Goal: Task Accomplishment & Management: Complete application form

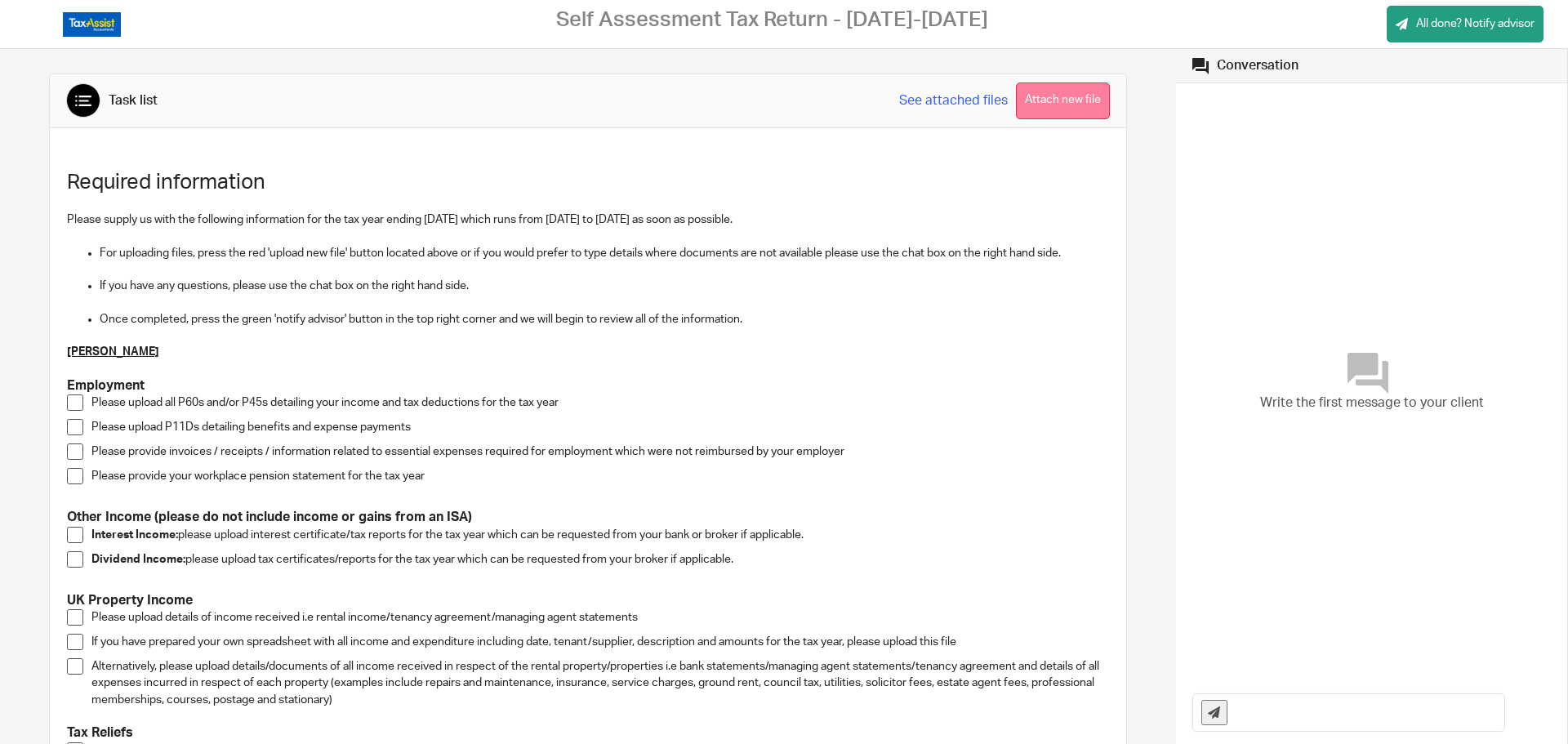
click at [1067, 92] on button "Attach new file" at bounding box center [1063, 101] width 94 height 37
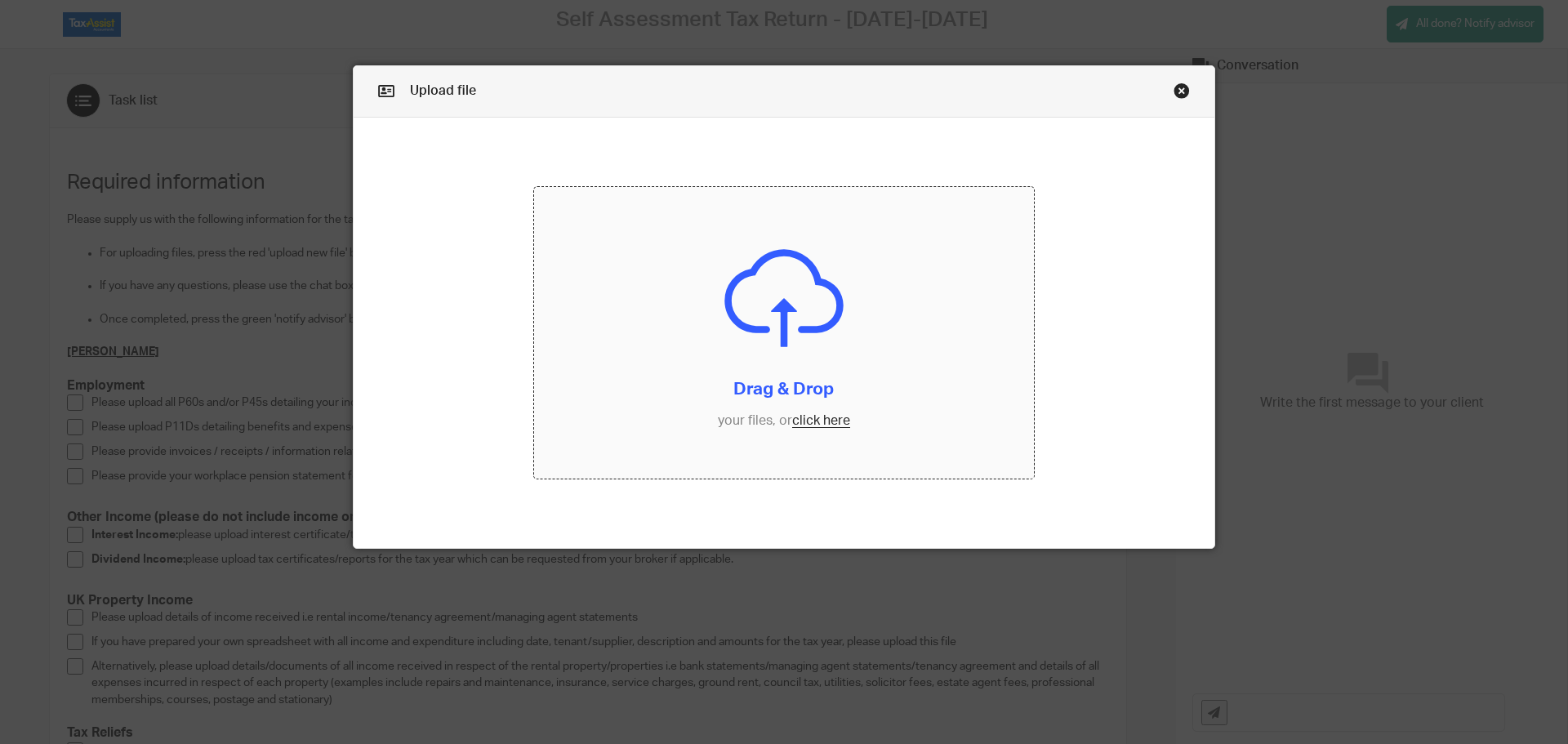
click at [831, 420] on input "file" at bounding box center [784, 333] width 500 height 292
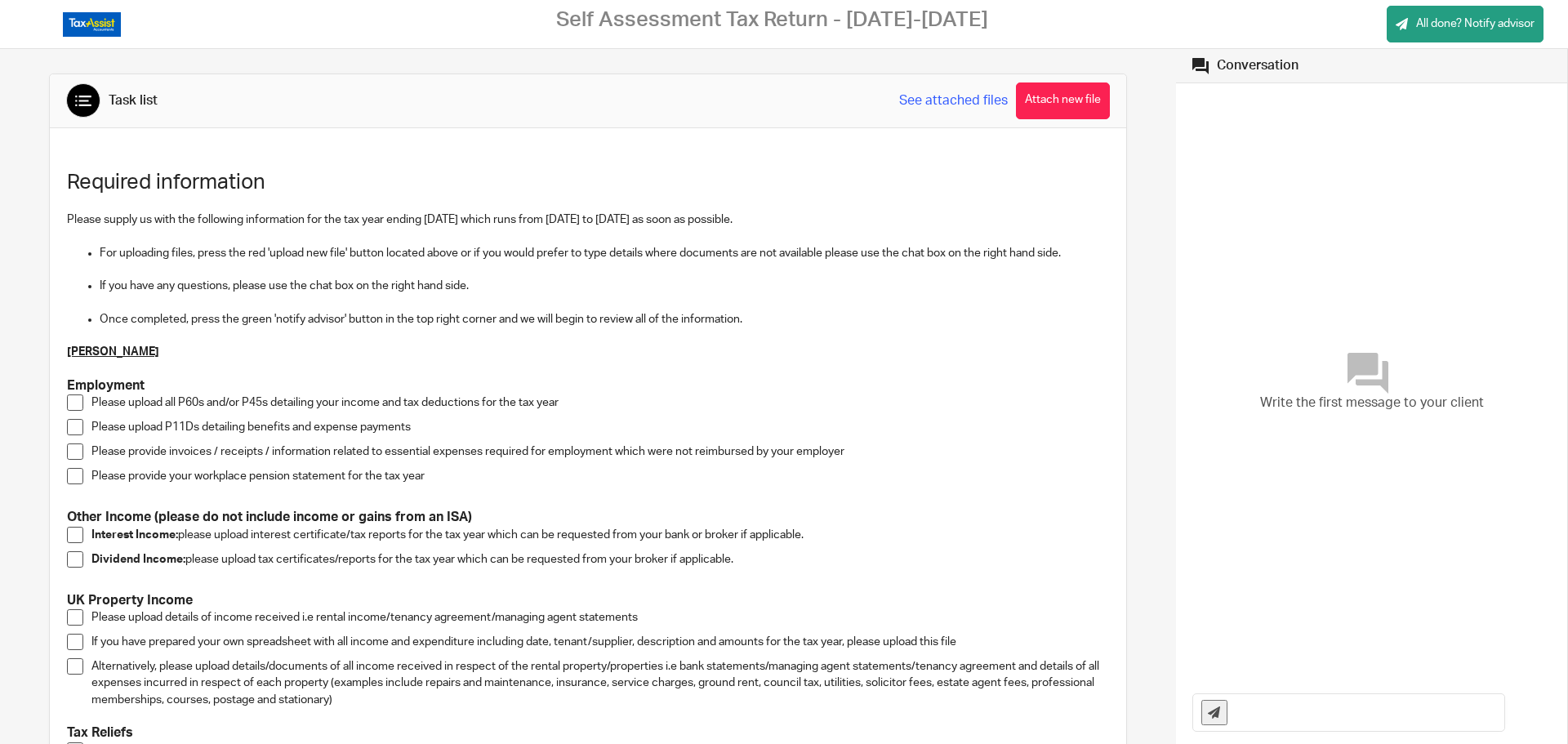
click at [1030, 101] on button "Attach new file" at bounding box center [1063, 101] width 94 height 37
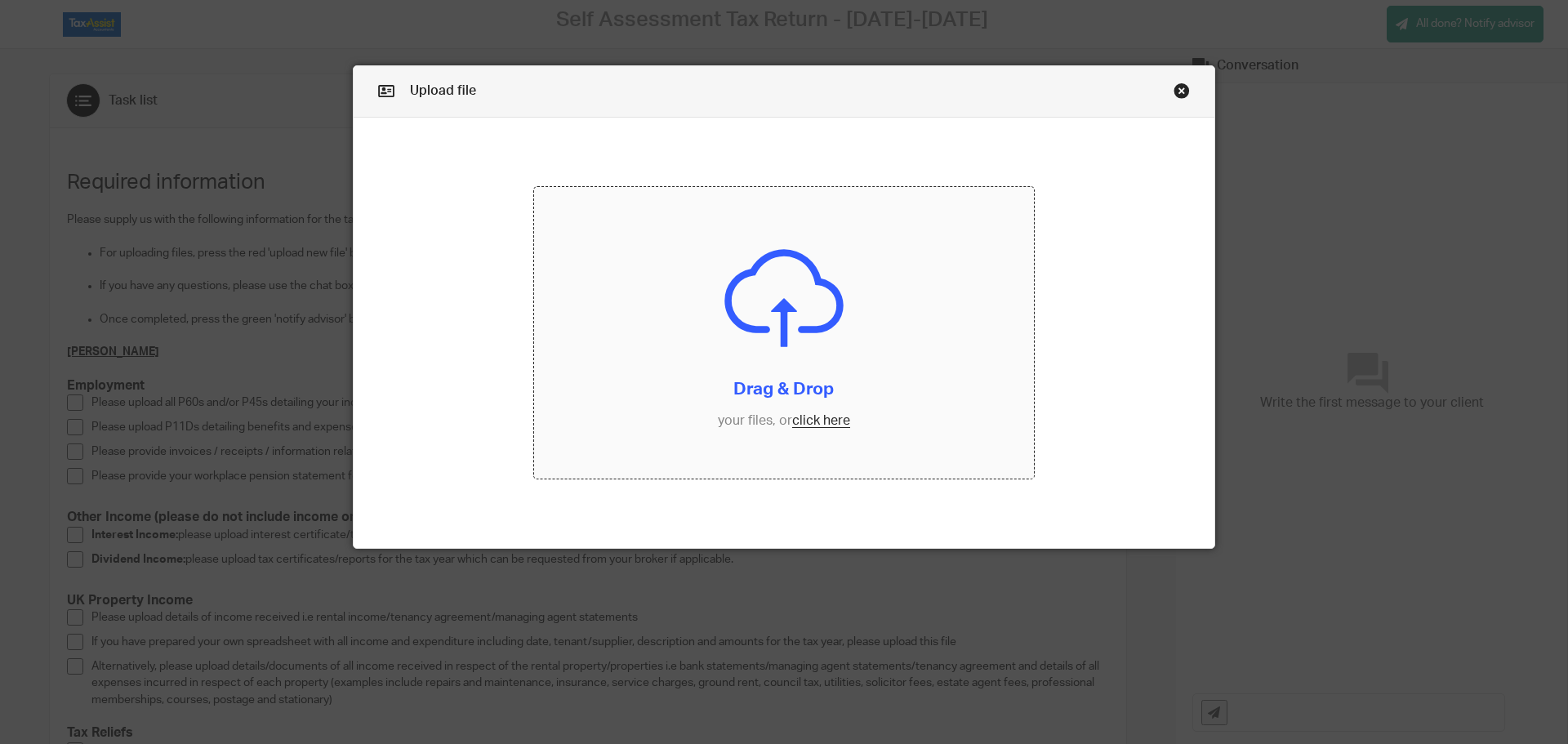
click at [816, 425] on input "file" at bounding box center [784, 333] width 500 height 292
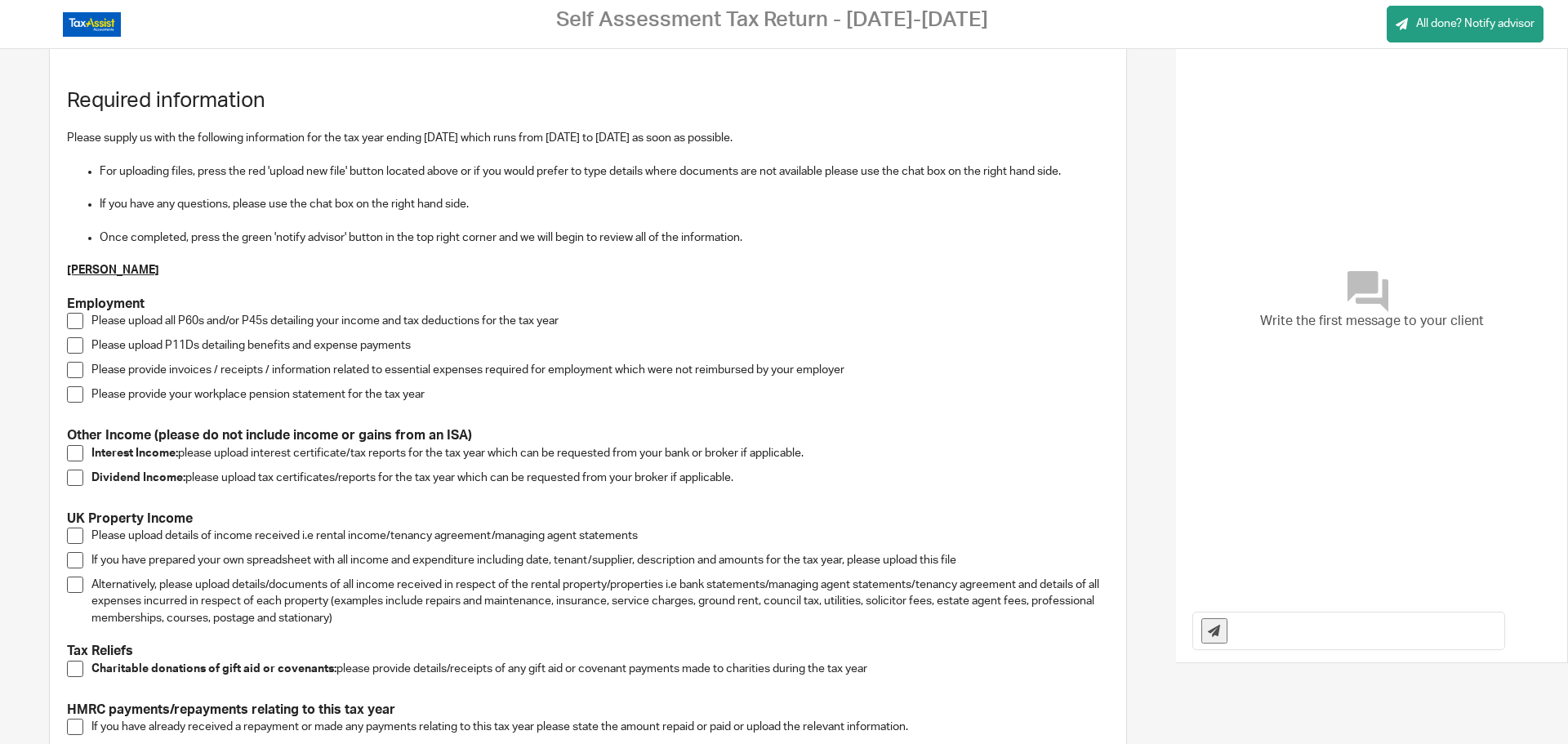
scroll to position [163, 0]
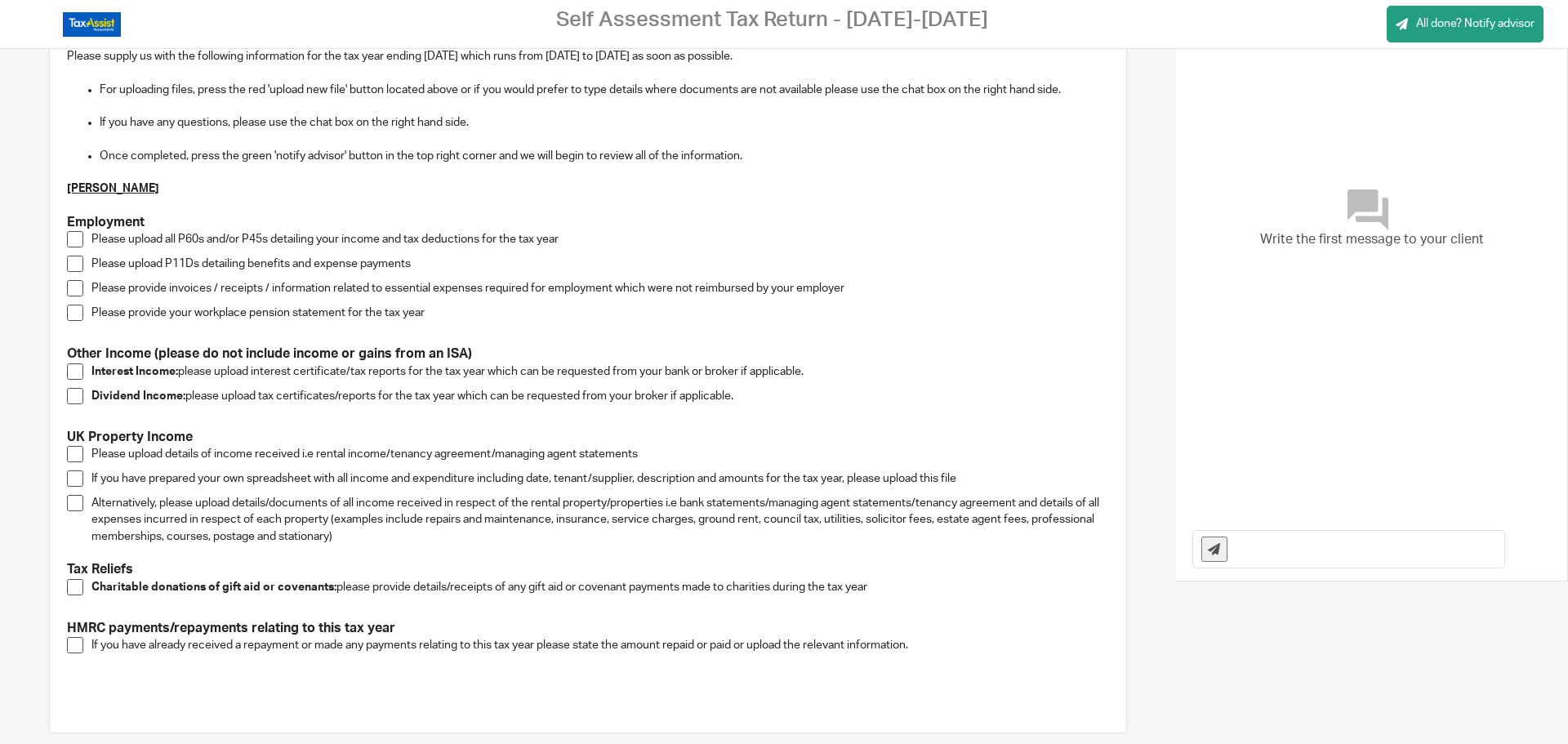
click at [74, 591] on span at bounding box center [74, 587] width 16 height 16
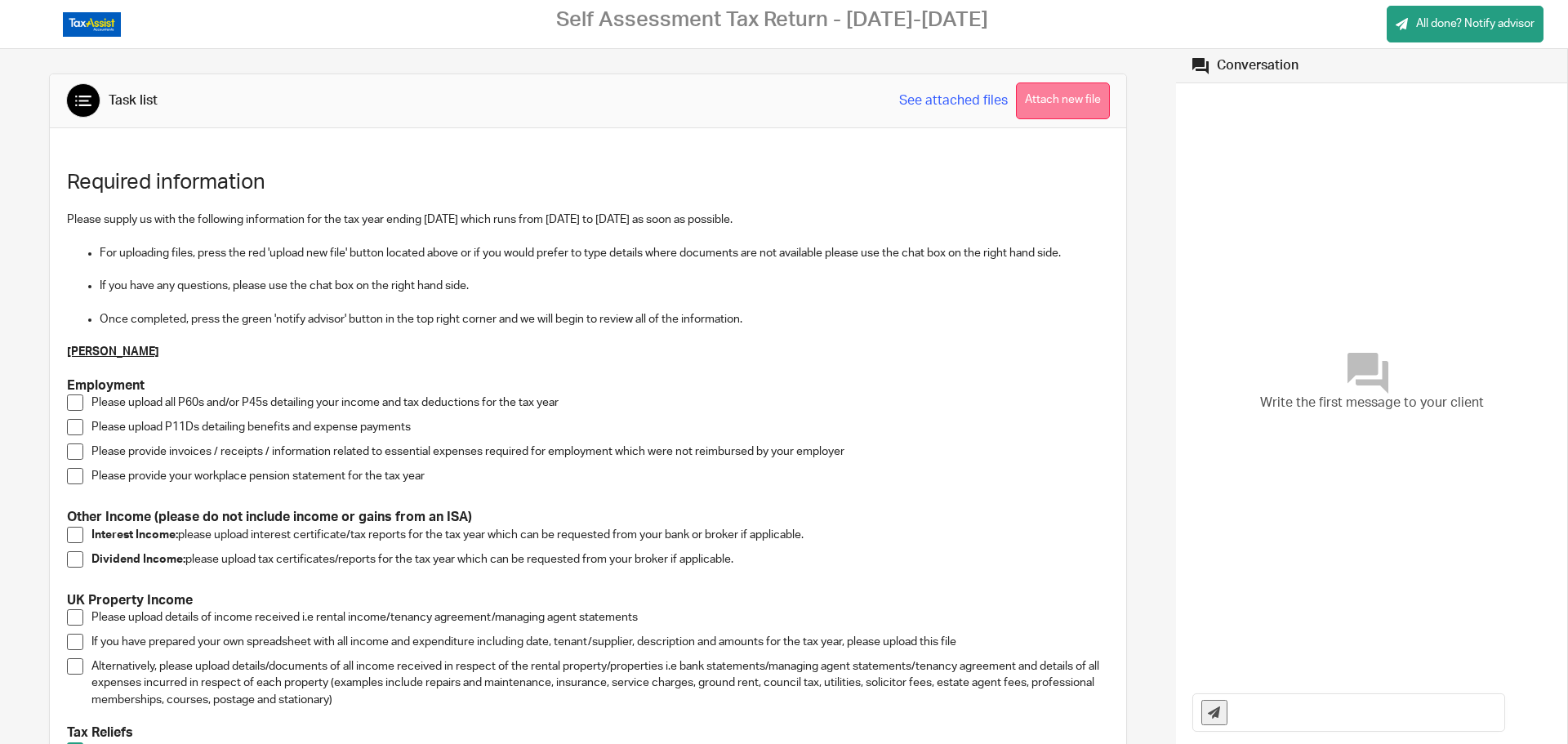
click at [1073, 102] on button "Attach new file" at bounding box center [1063, 101] width 94 height 37
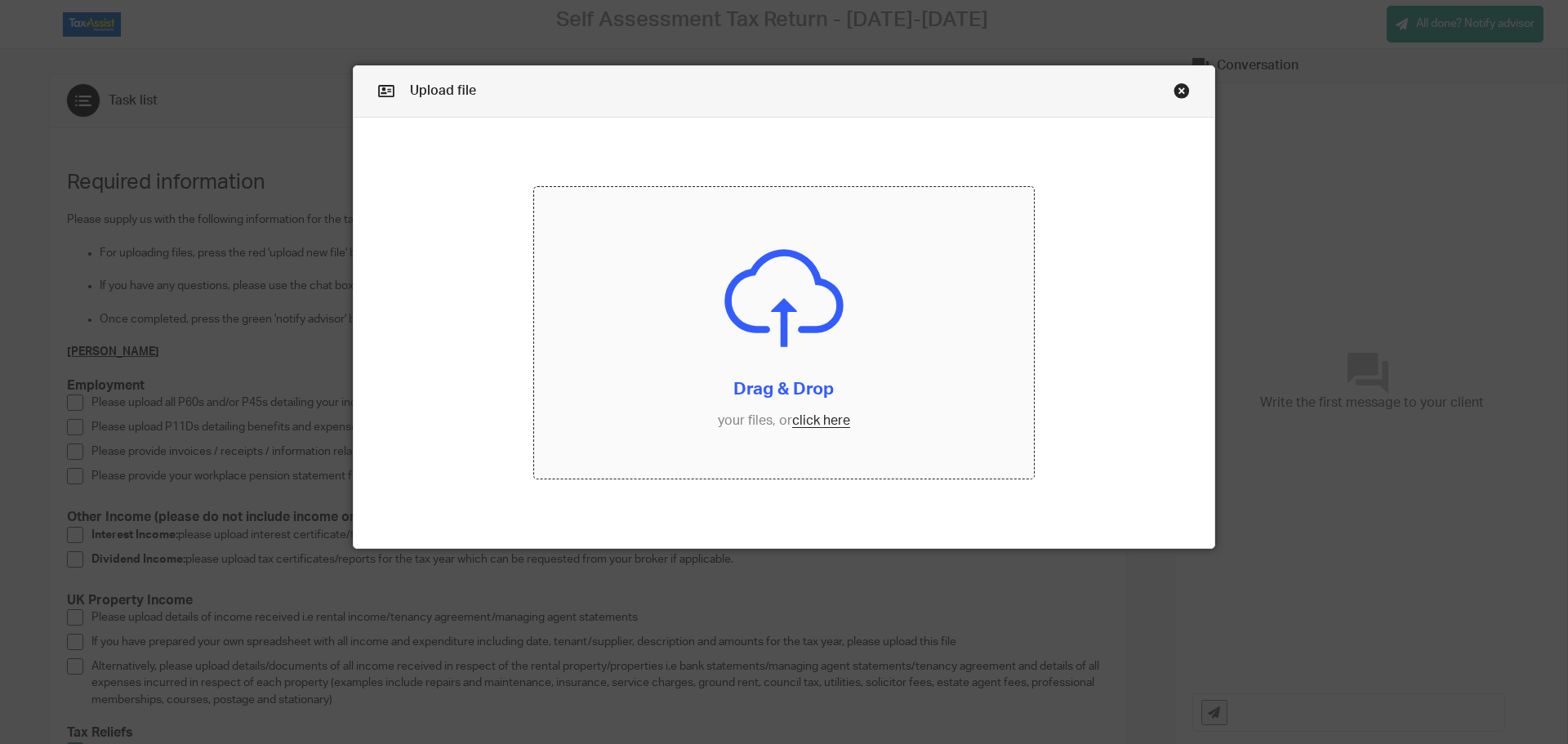
click at [801, 422] on input "file" at bounding box center [784, 333] width 500 height 292
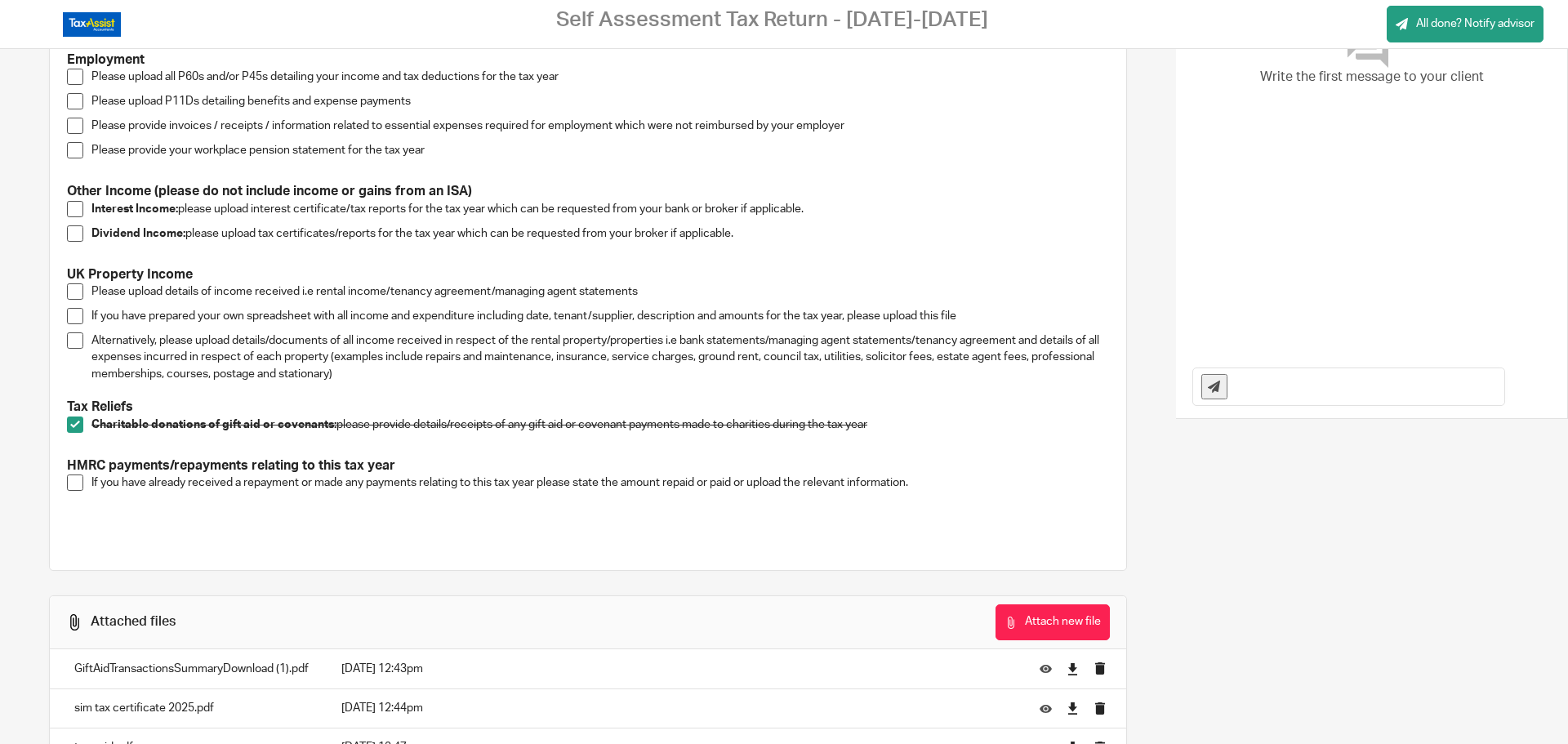
scroll to position [244, 0]
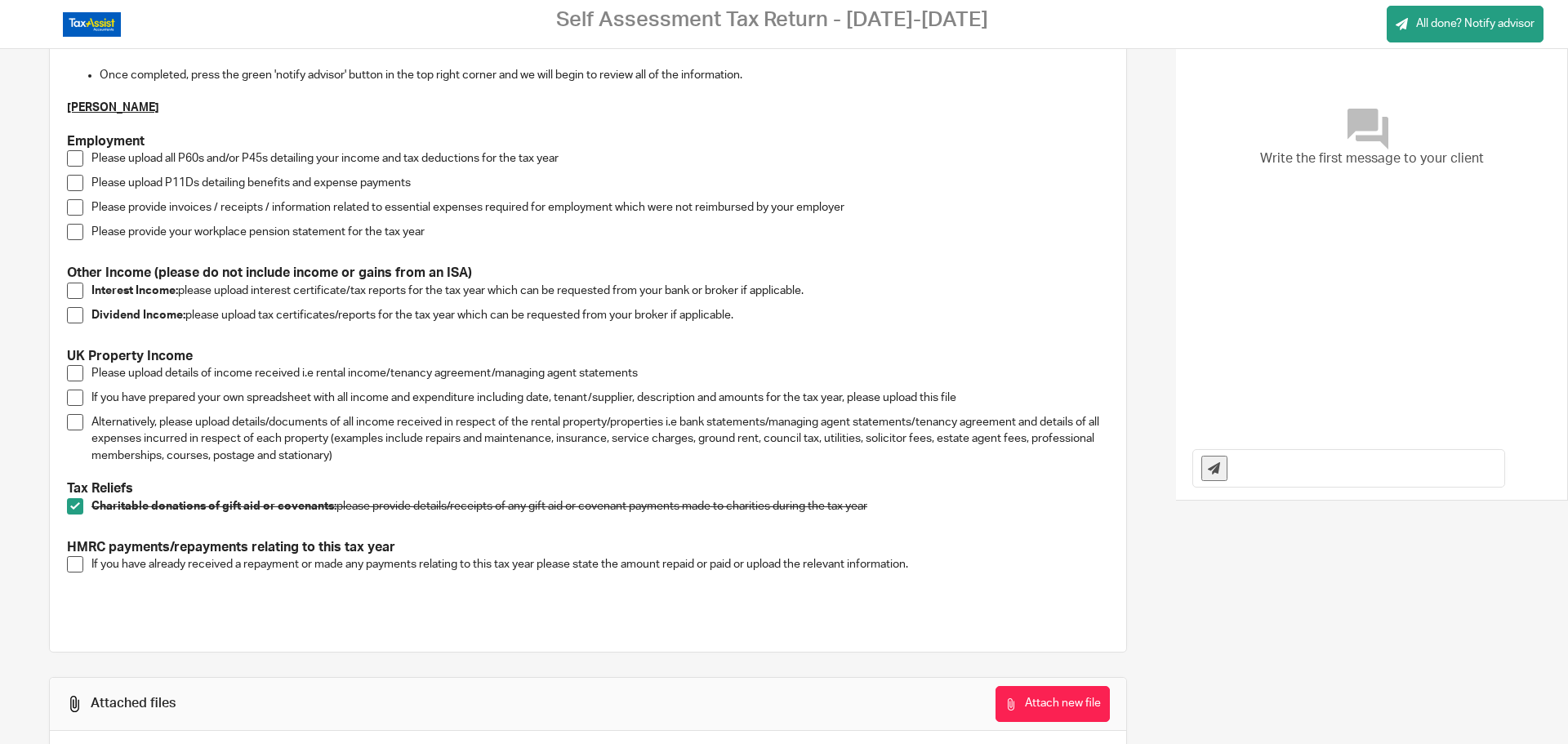
click at [68, 562] on span at bounding box center [74, 564] width 16 height 16
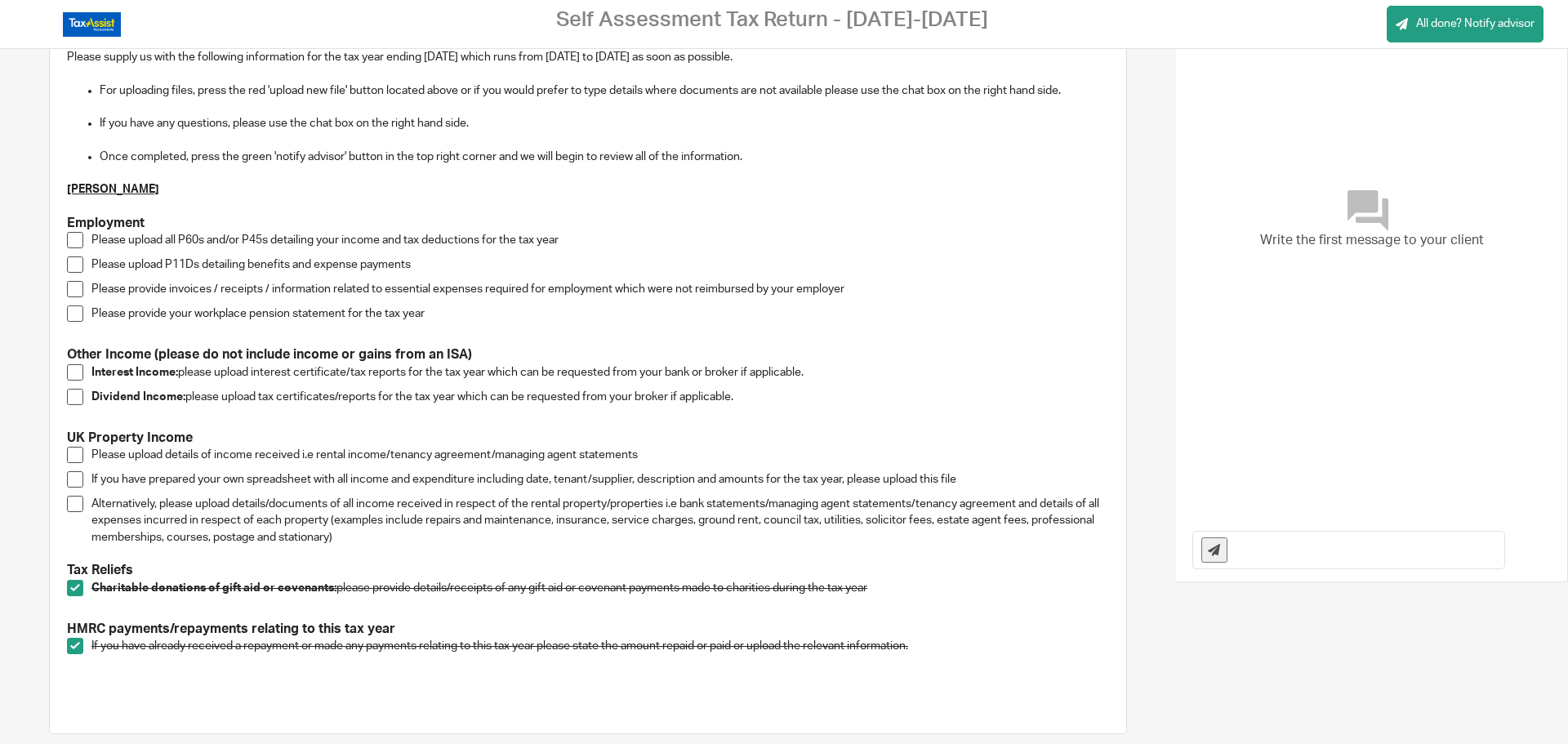
scroll to position [0, 0]
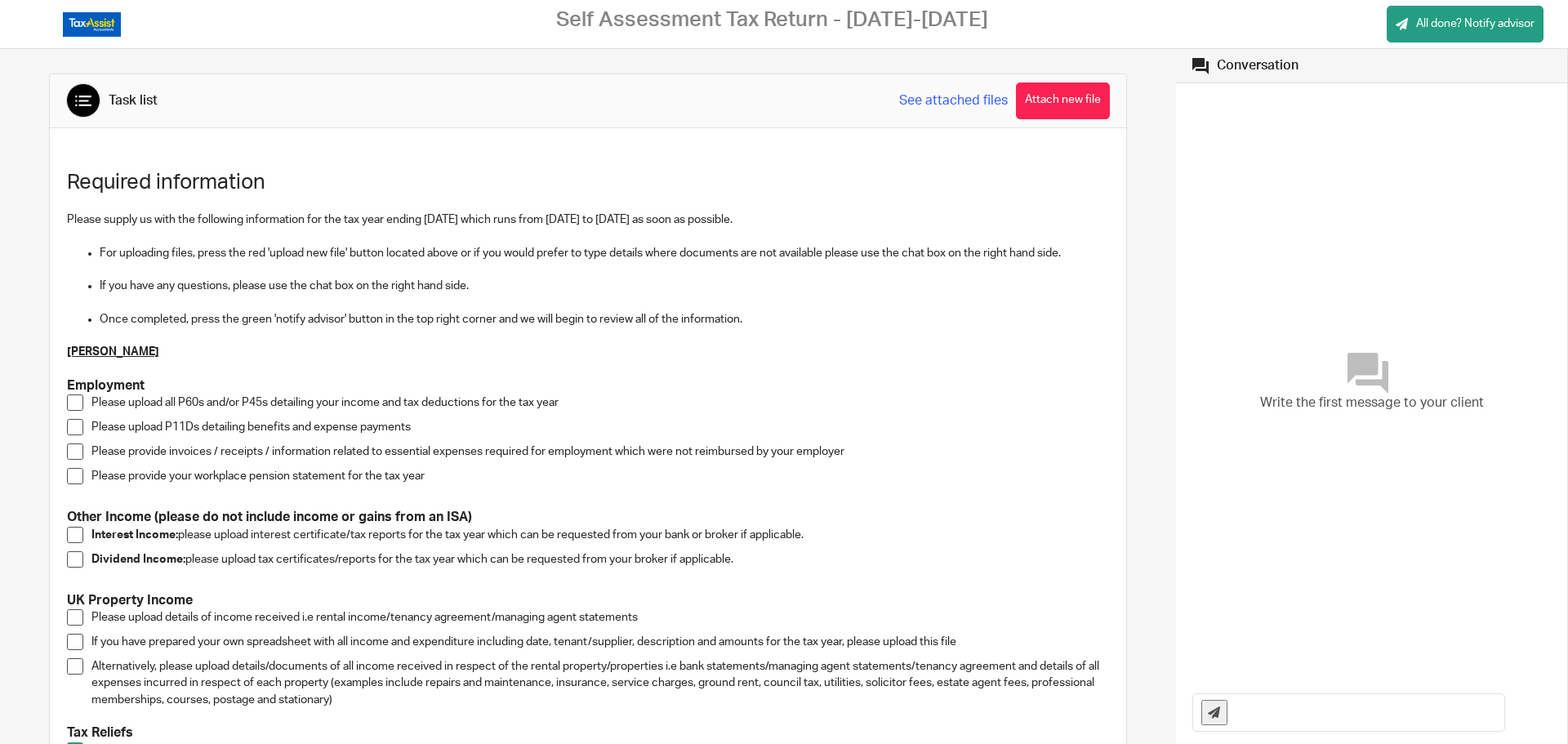
drag, startPoint x: 1037, startPoint y: 92, endPoint x: 1023, endPoint y: 91, distance: 14.0
click at [1037, 92] on button "Attach new file" at bounding box center [1063, 101] width 94 height 37
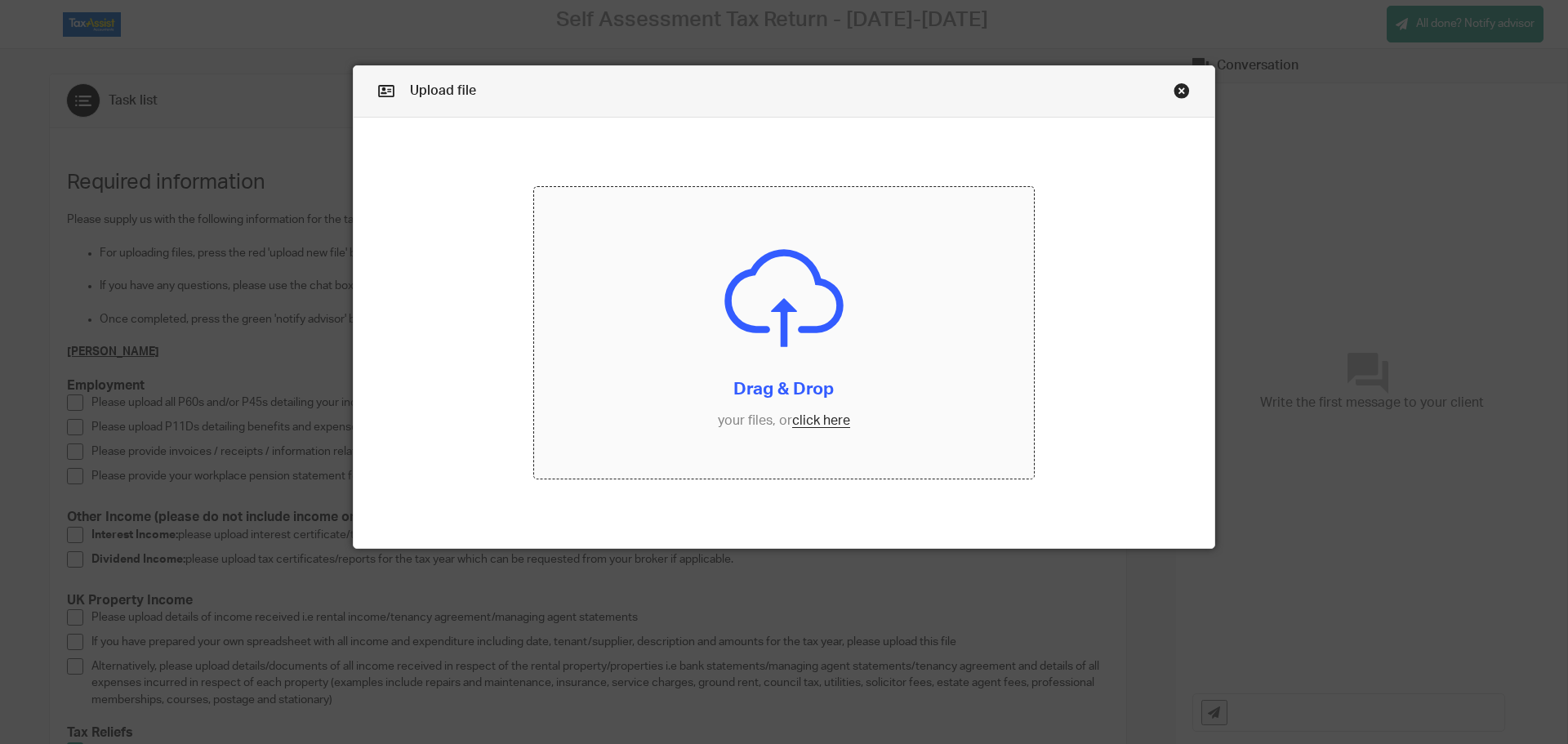
click at [815, 419] on input "file" at bounding box center [784, 333] width 500 height 292
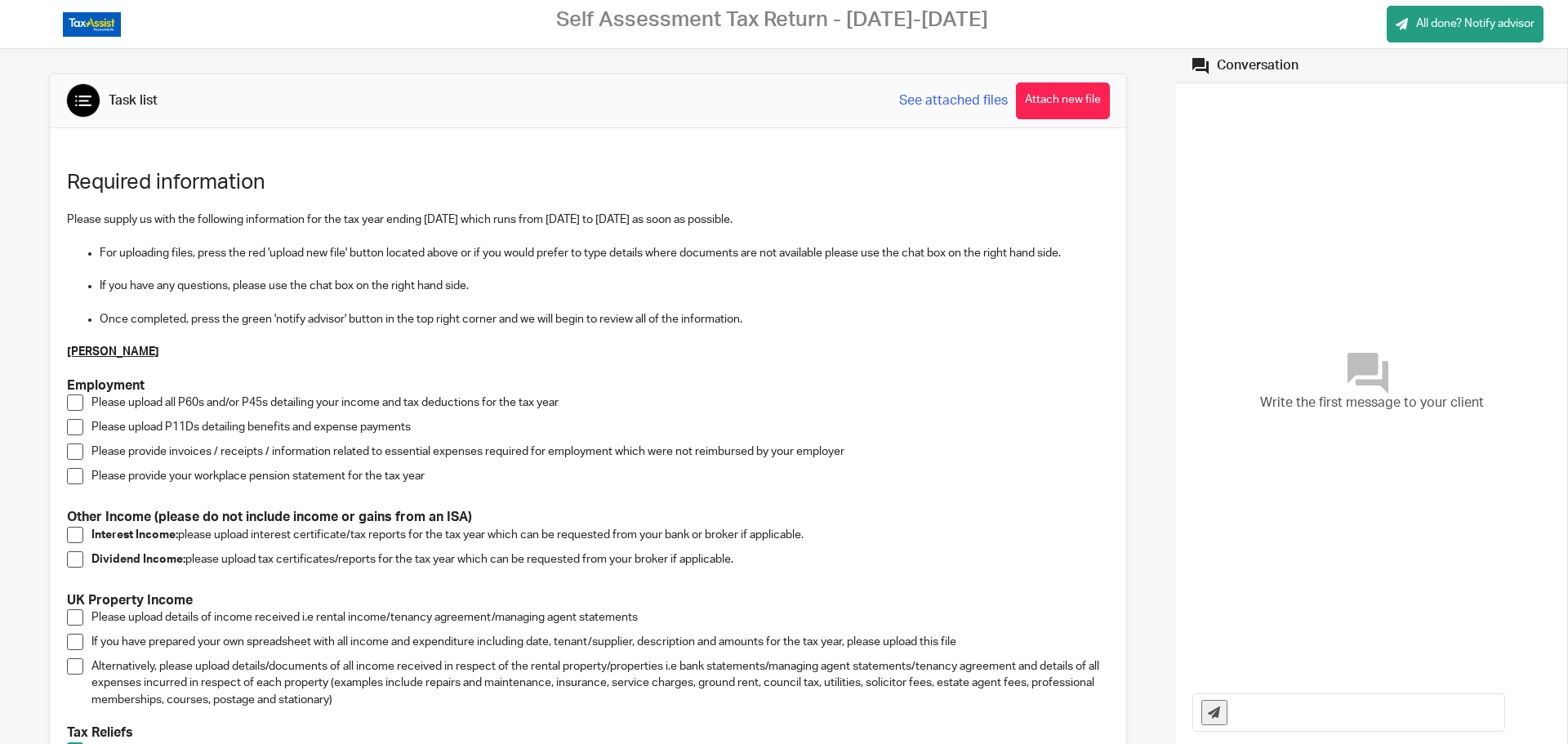
scroll to position [82, 0]
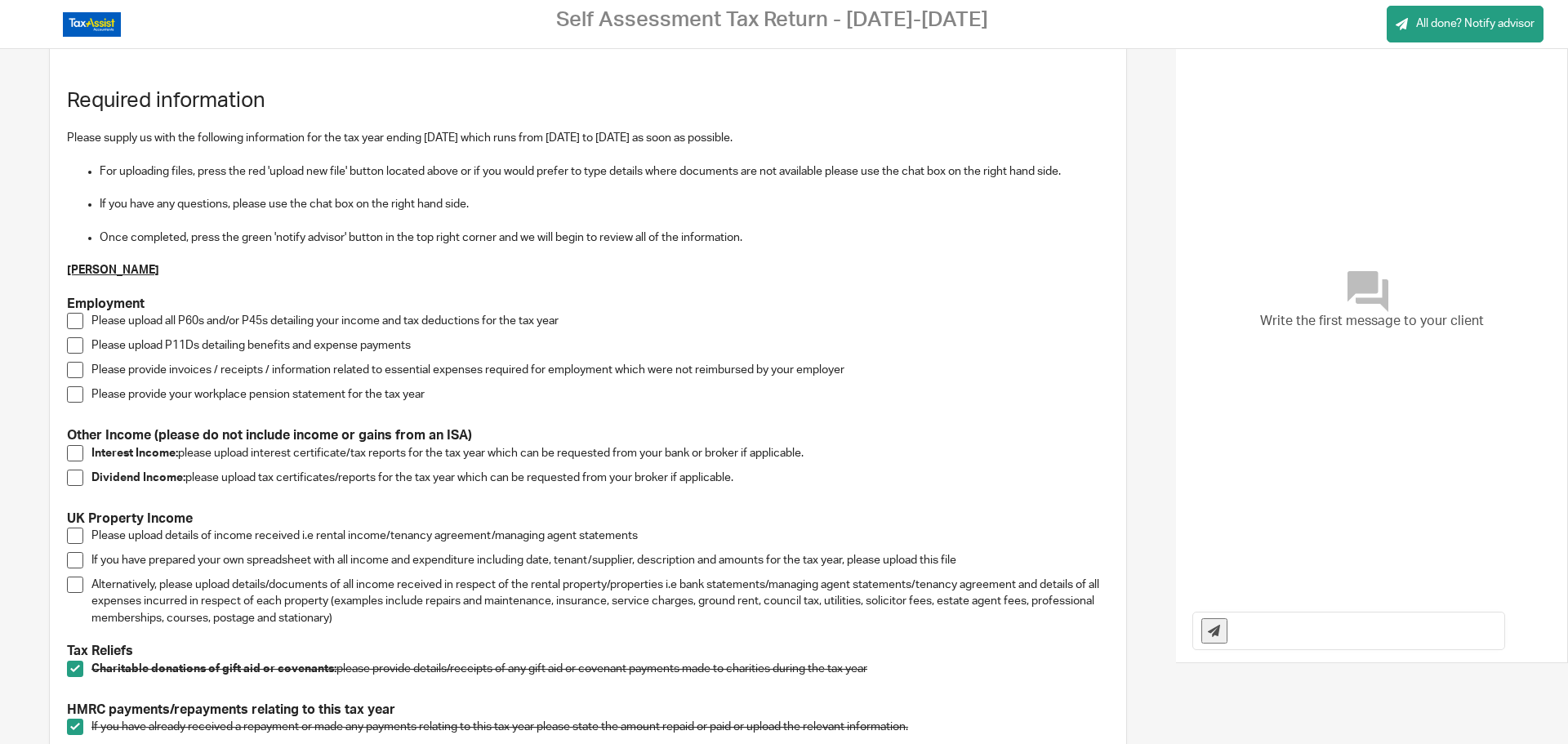
click at [74, 533] on span at bounding box center [74, 536] width 16 height 16
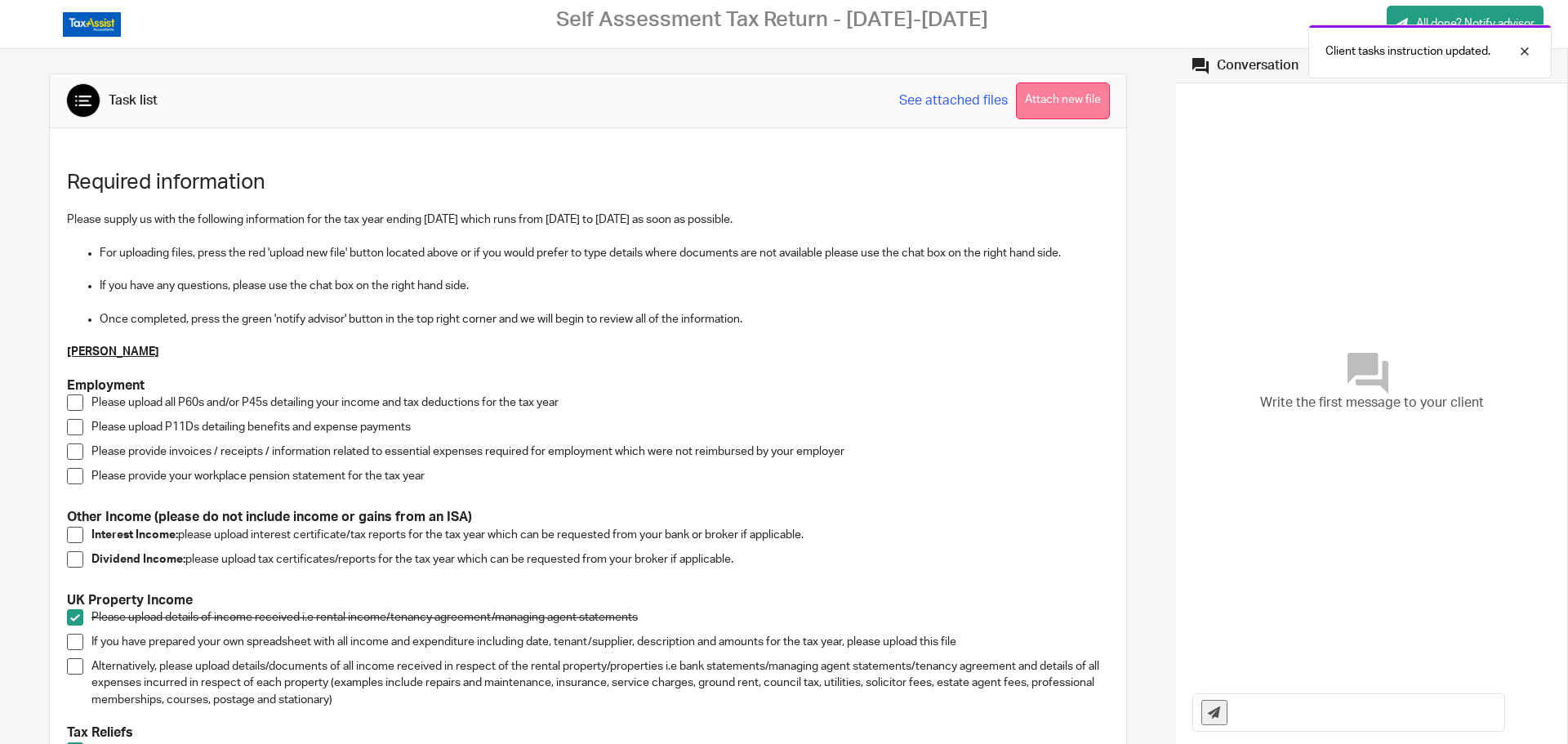
click at [1027, 96] on button "Attach new file" at bounding box center [1063, 101] width 94 height 37
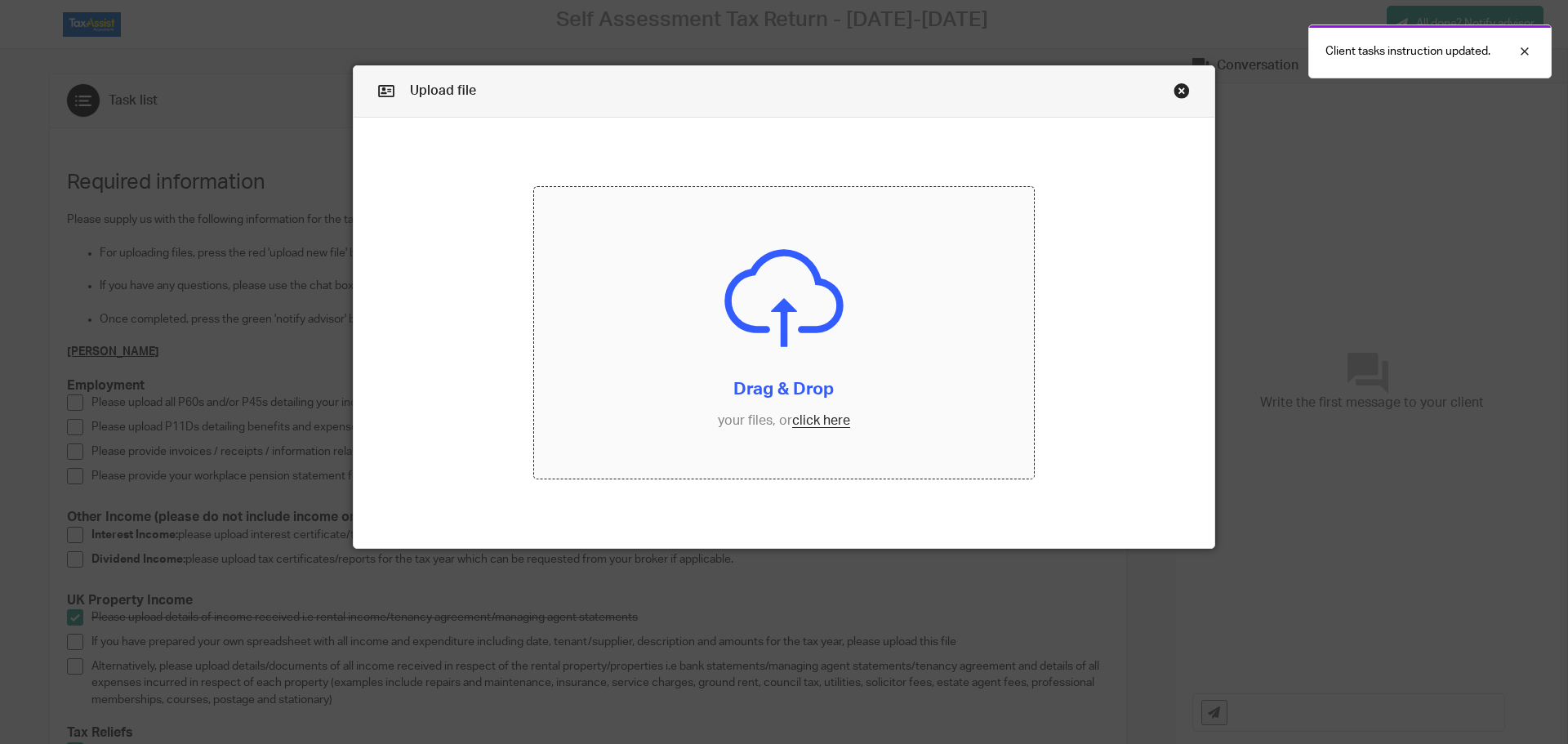
click at [810, 420] on input "file" at bounding box center [784, 333] width 500 height 292
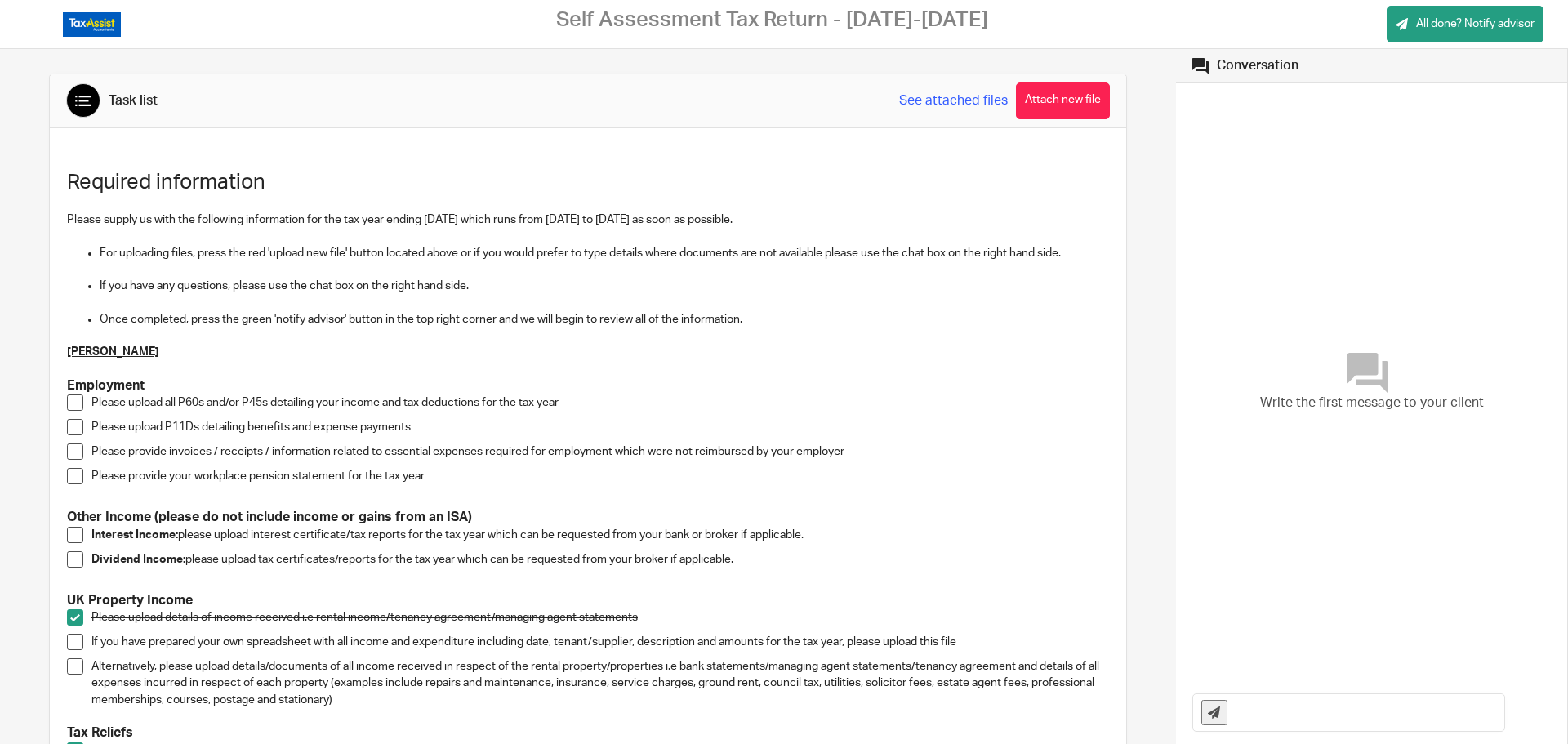
click at [1237, 713] on input "text" at bounding box center [1370, 712] width 269 height 37
type input "Rental income = 24,000 (as per tenancy agreement p21)"
click at [1209, 712] on icon at bounding box center [1214, 712] width 12 height 12
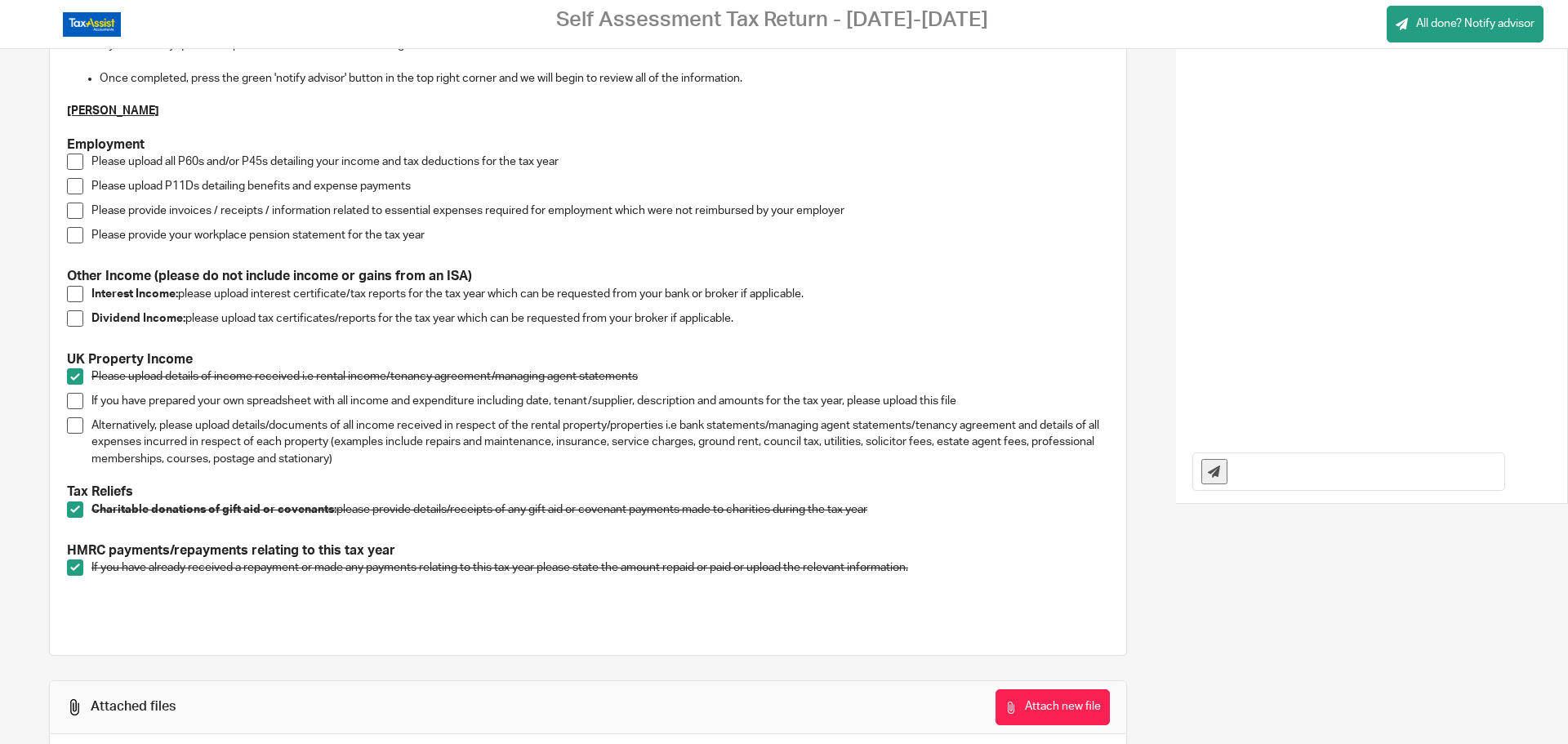
scroll to position [0, 0]
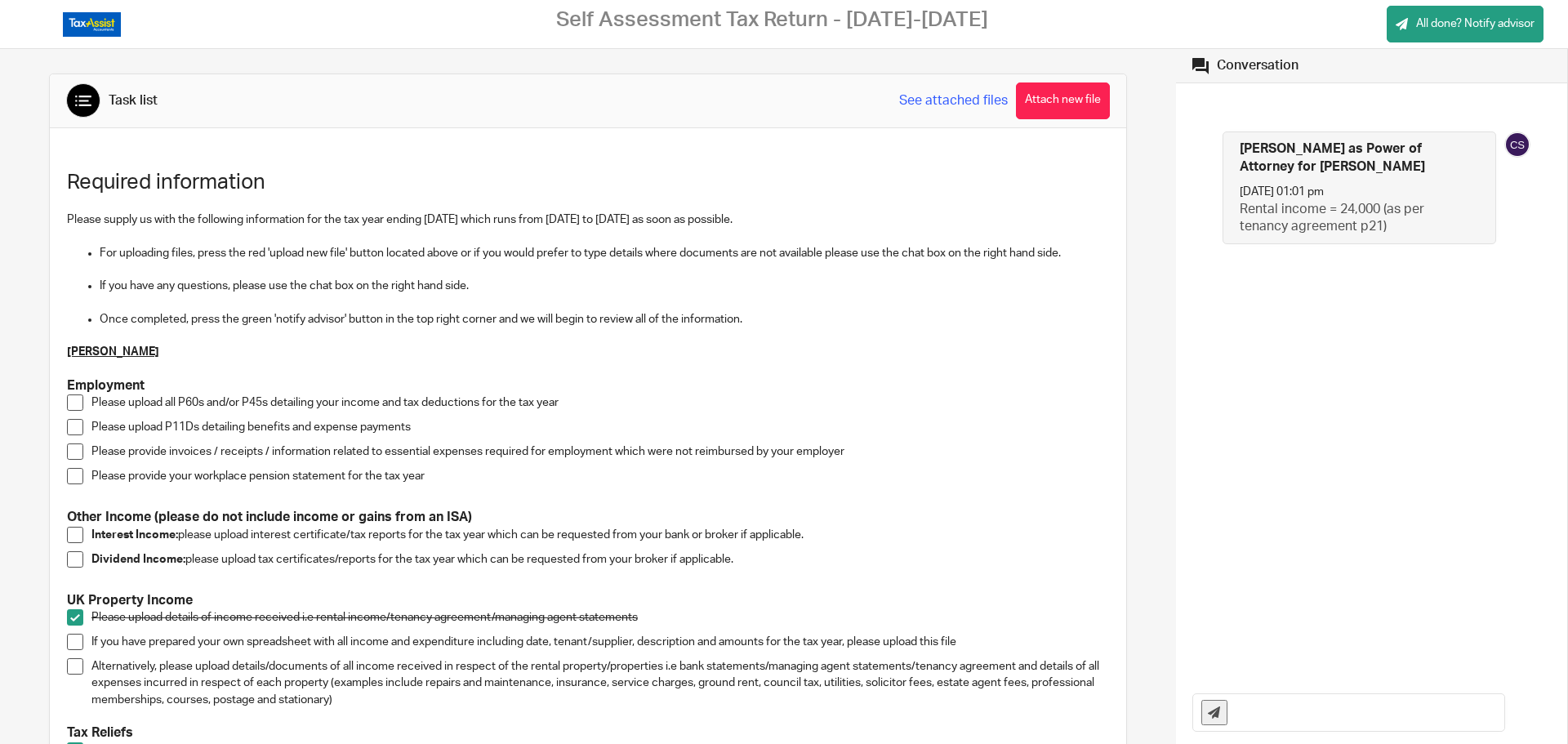
click at [1255, 714] on input "text" at bounding box center [1370, 712] width 269 height 37
type input "Note: I am appearing on this record as POA for [PERSON_NAME]. However, this rec…"
click at [1208, 713] on icon at bounding box center [1214, 712] width 12 height 12
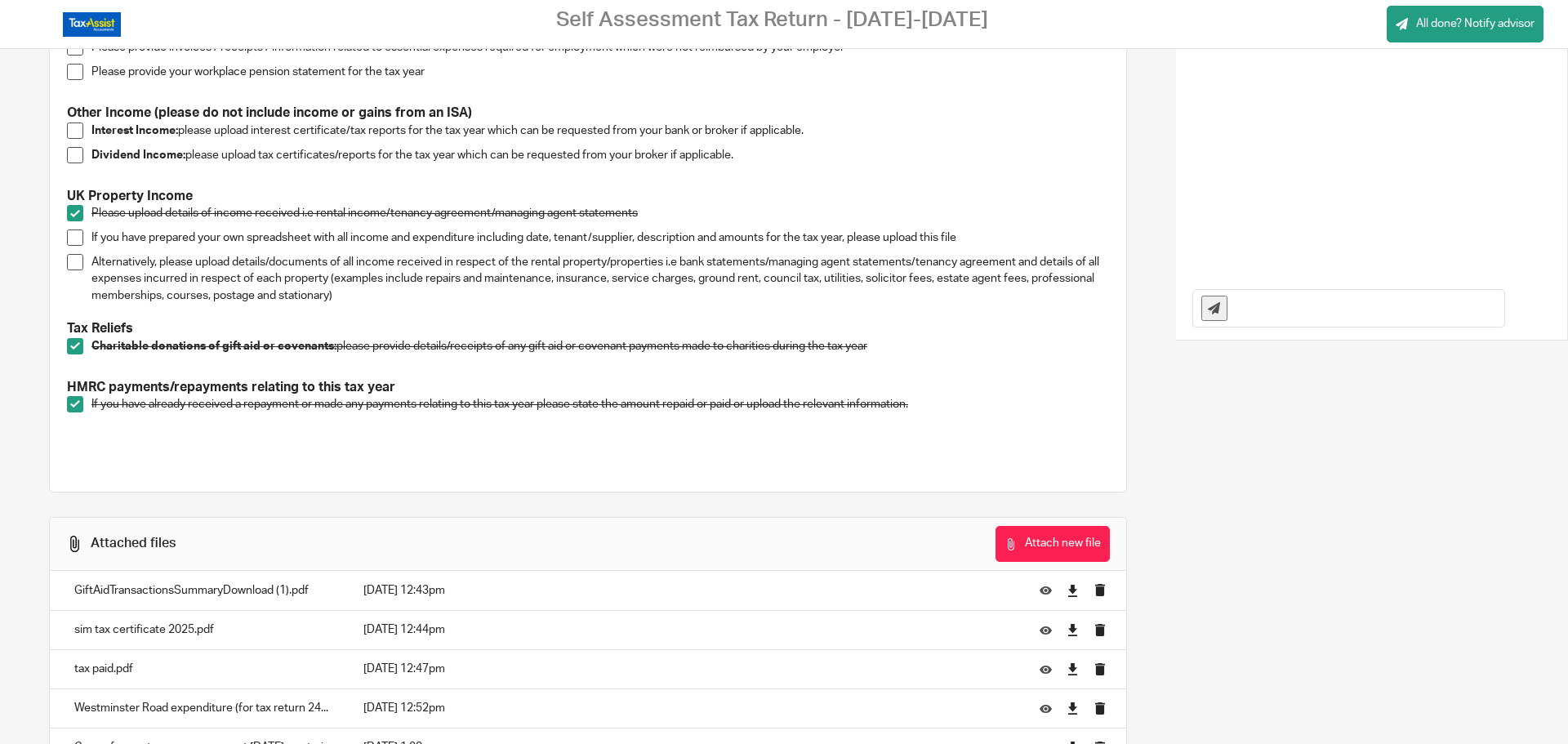
scroll to position [323, 0]
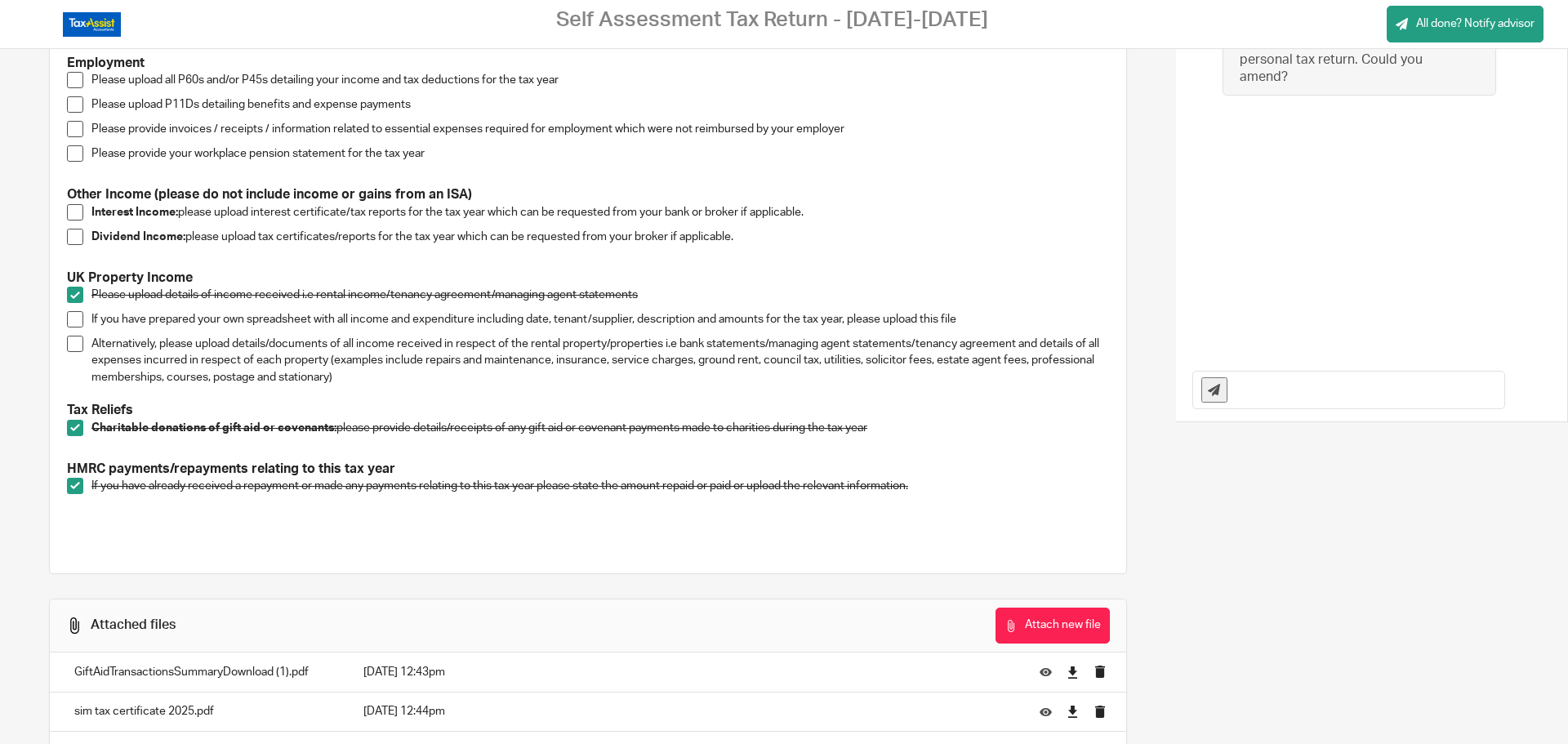
click at [76, 315] on span at bounding box center [74, 319] width 16 height 16
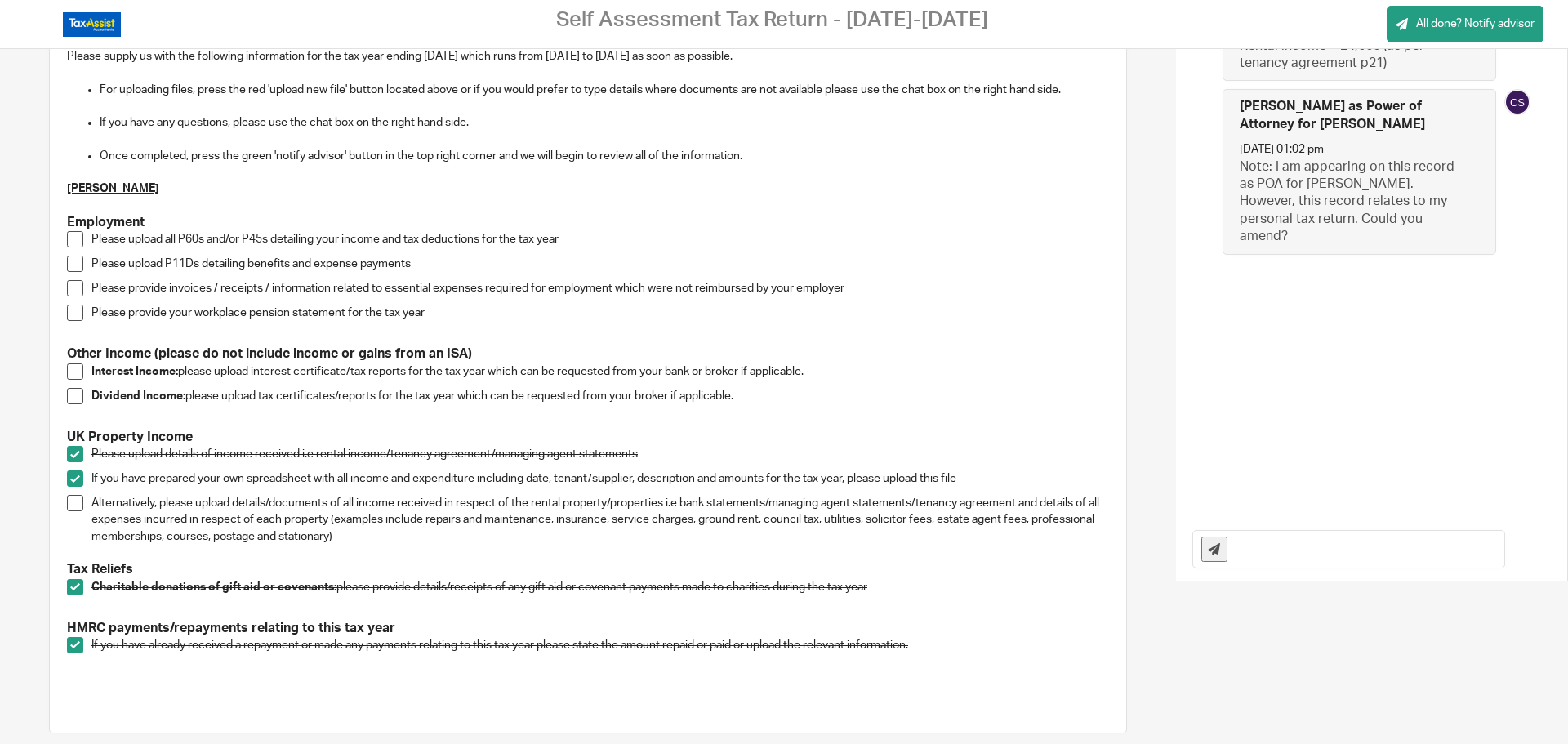
scroll to position [0, 0]
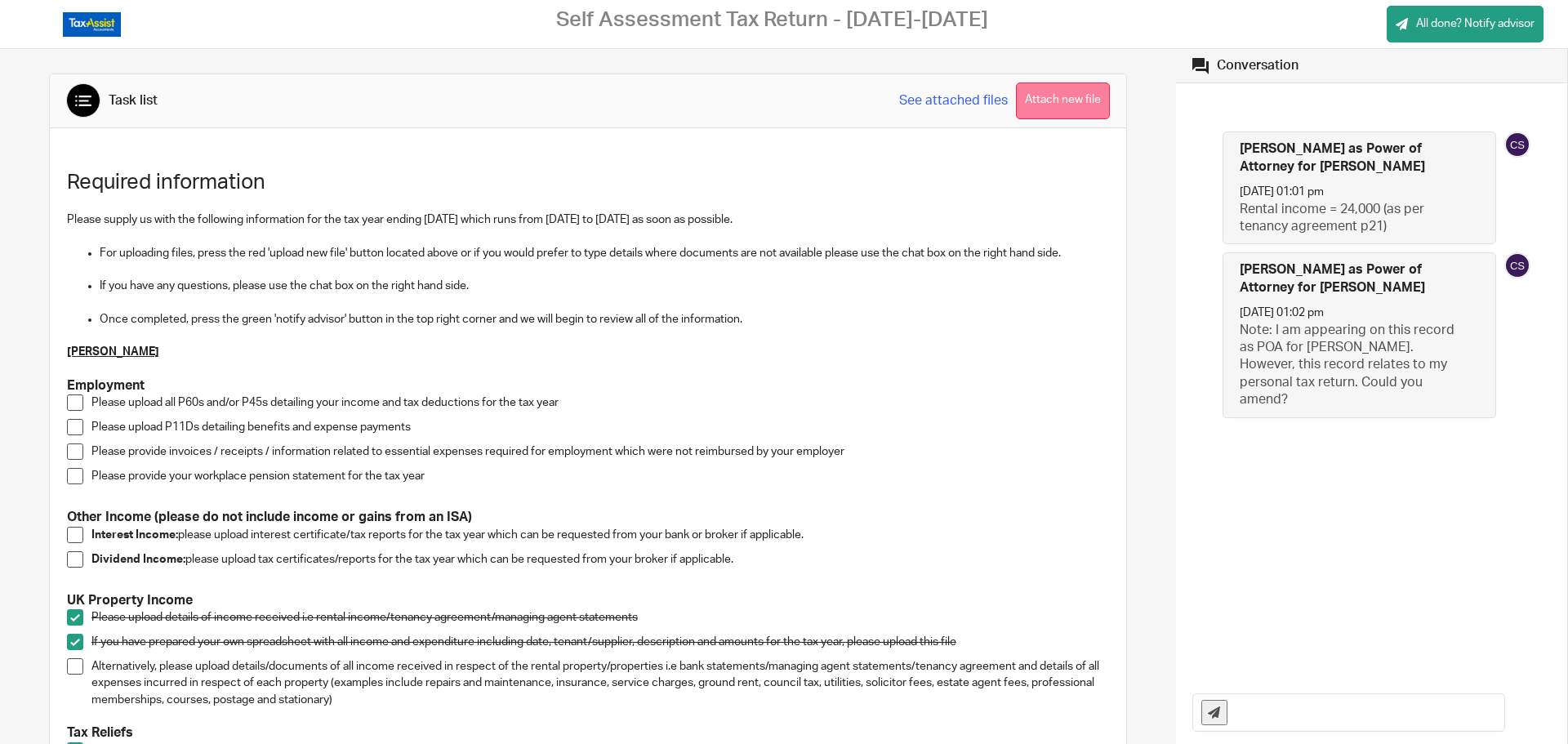
click at [1032, 101] on button "Attach new file" at bounding box center [1063, 101] width 94 height 37
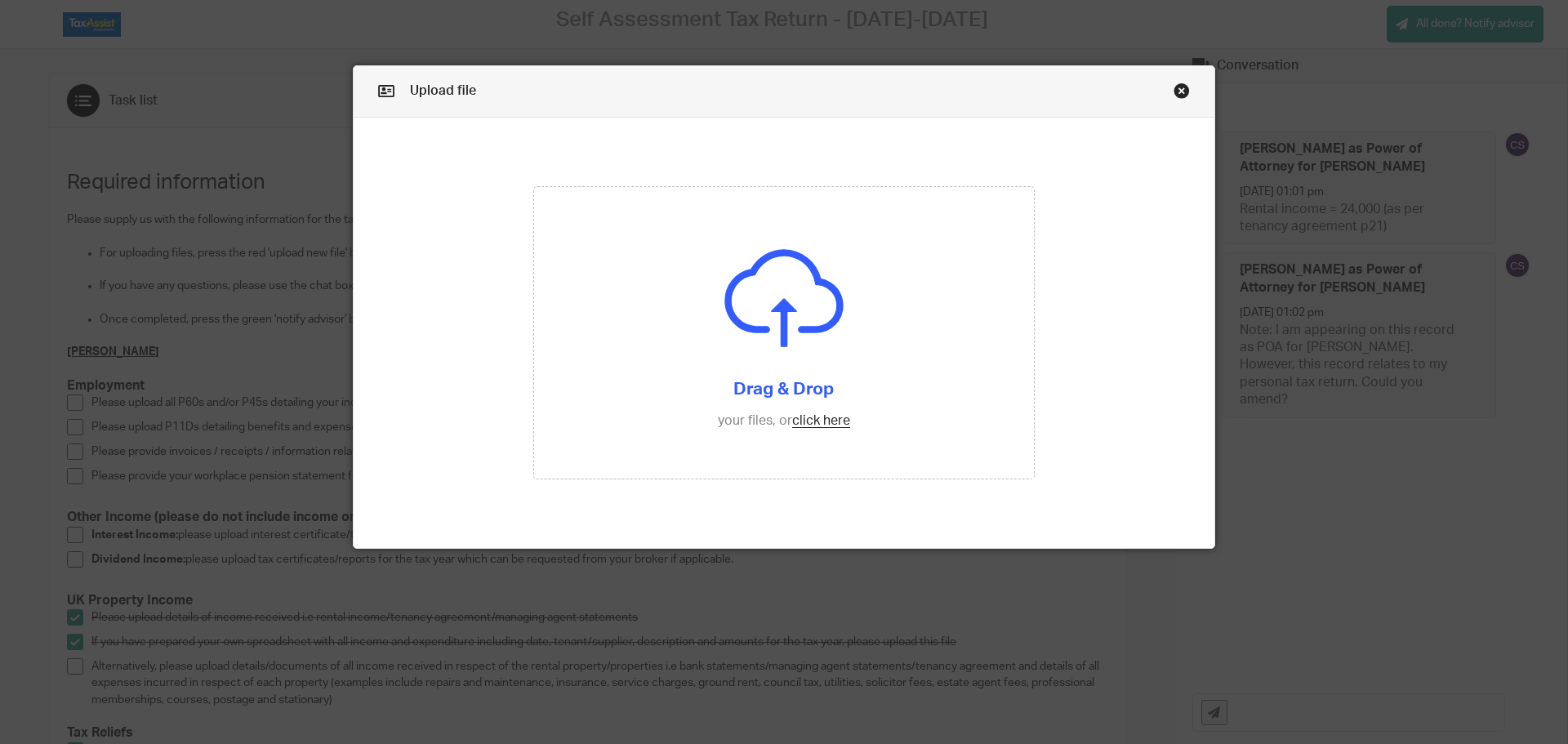
click at [1173, 93] on link "Close this dialog window" at bounding box center [1181, 94] width 16 height 22
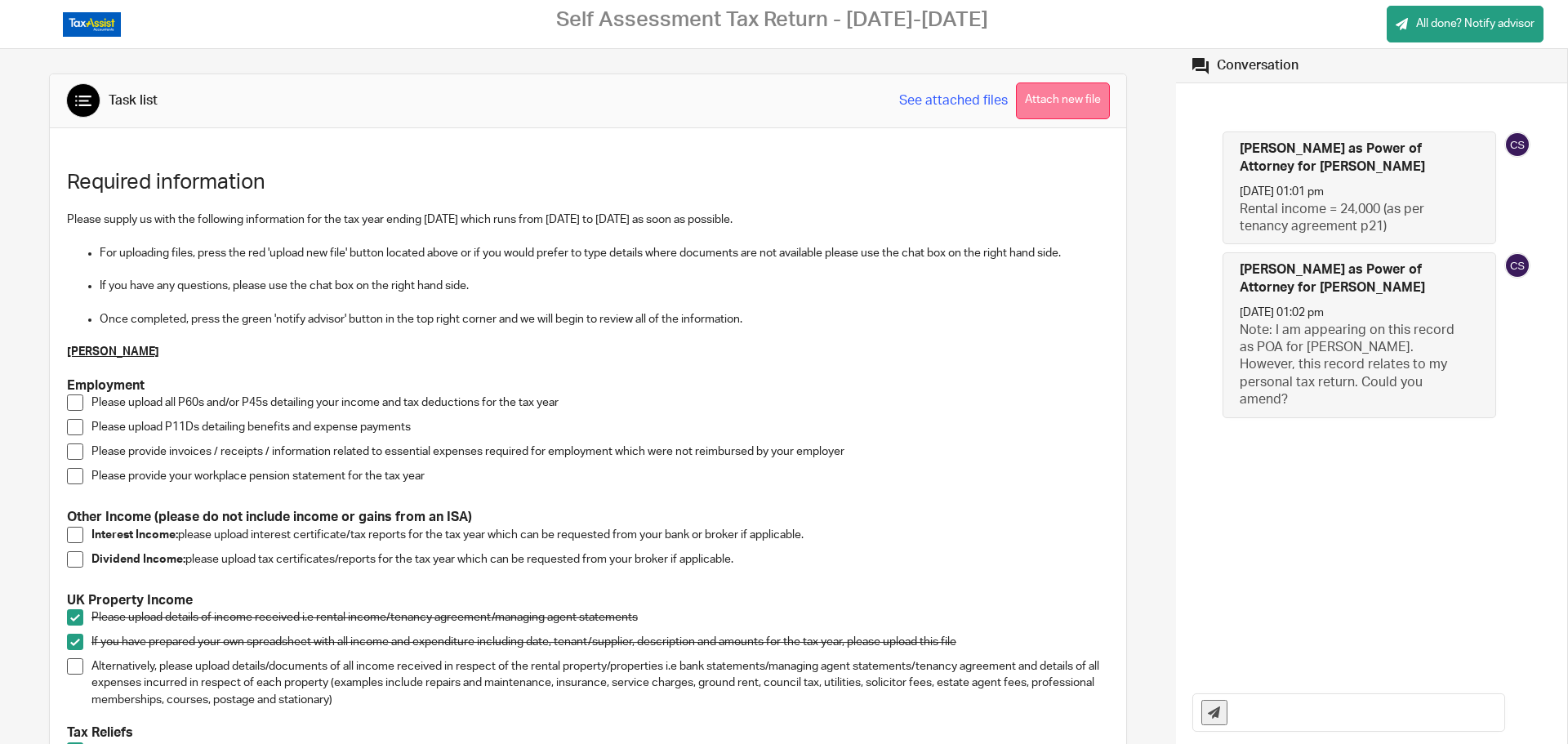
click at [1040, 112] on button "Attach new file" at bounding box center [1063, 101] width 94 height 37
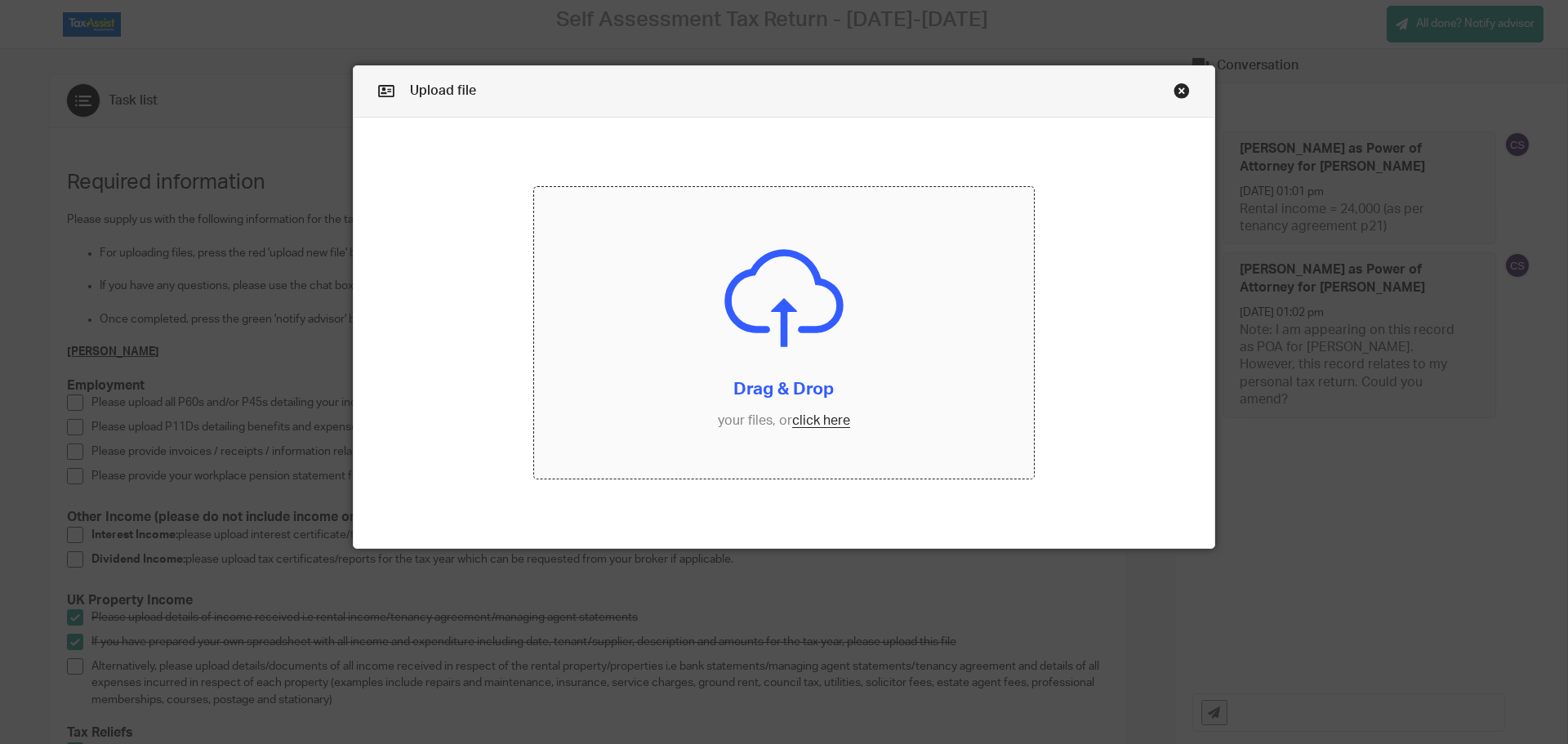
click at [825, 425] on input "file" at bounding box center [784, 333] width 500 height 292
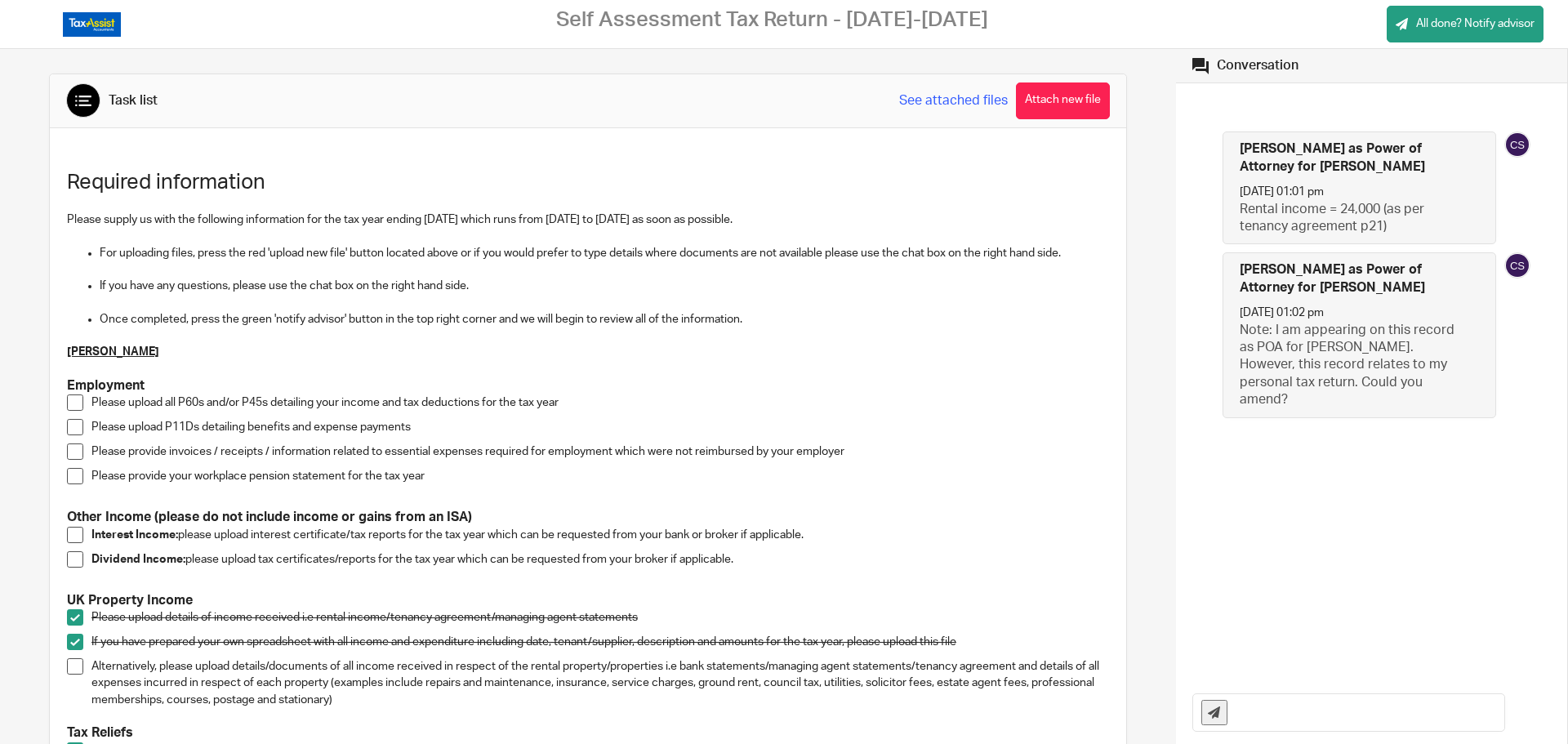
scroll to position [82, 0]
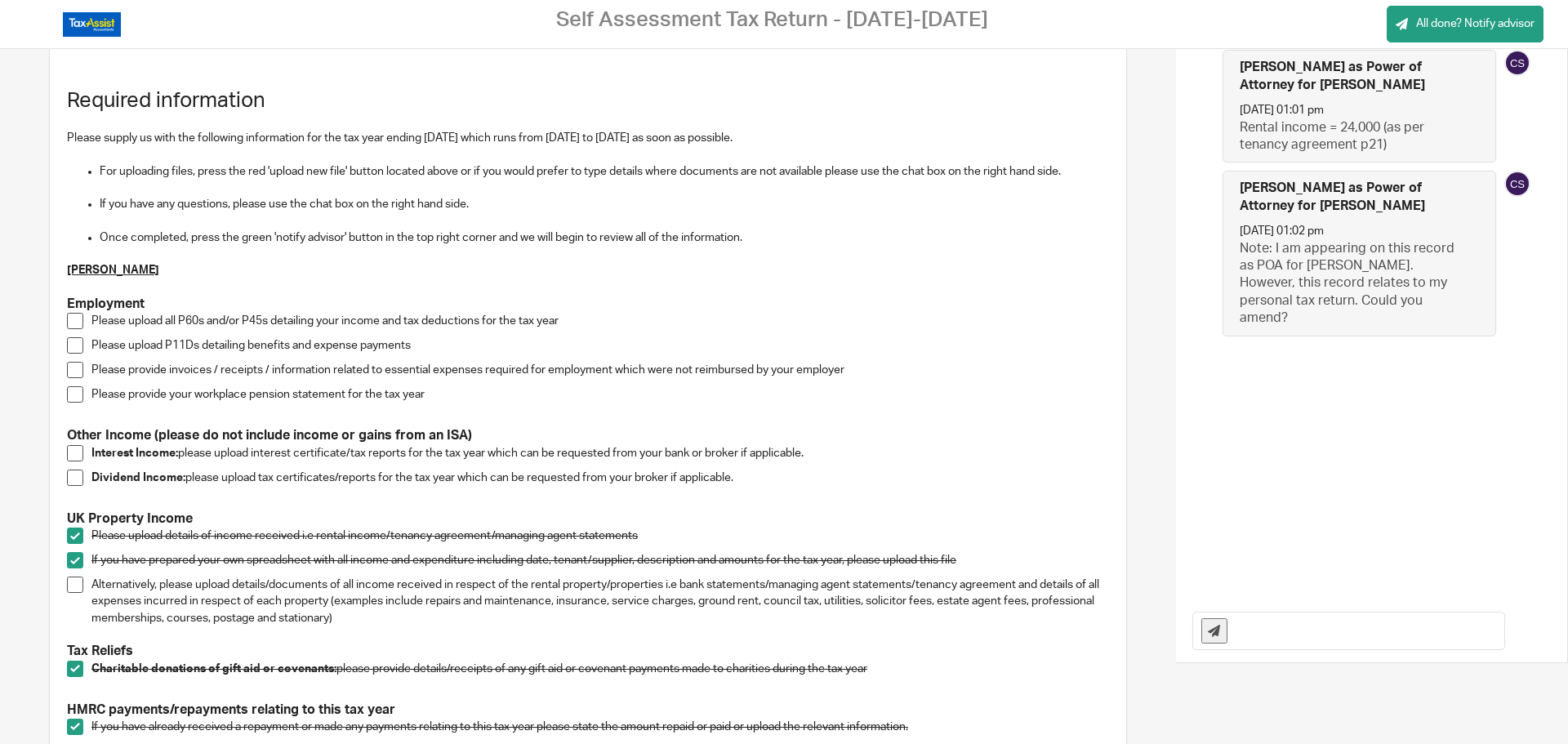
click at [74, 454] on span at bounding box center [74, 453] width 16 height 16
click at [1240, 630] on input "text" at bounding box center [1370, 630] width 269 height 37
type input "Note that Flagstone insterest statement is for a joint account with [PERSON_NAM…"
click at [1214, 638] on button at bounding box center [1214, 631] width 26 height 26
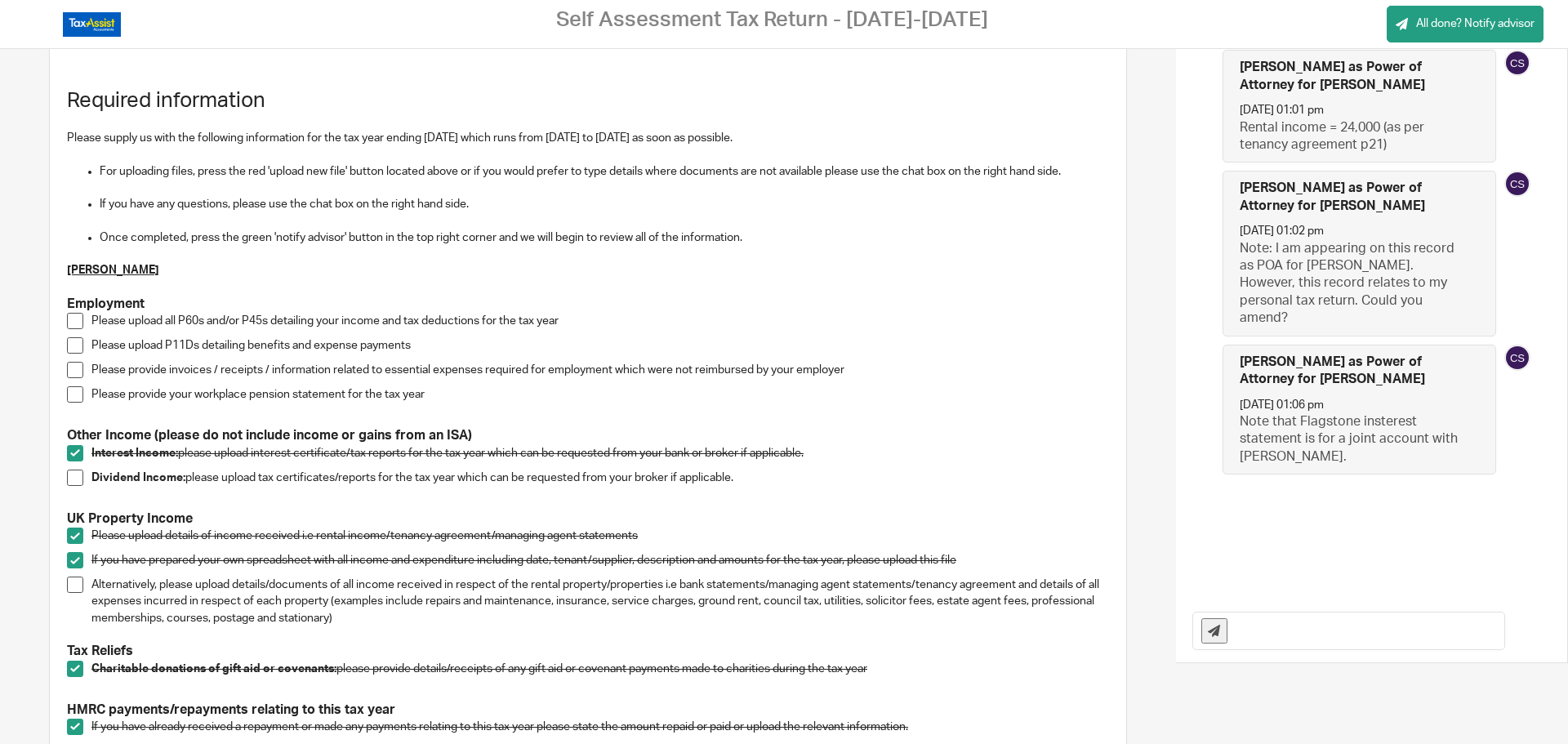
scroll to position [0, 0]
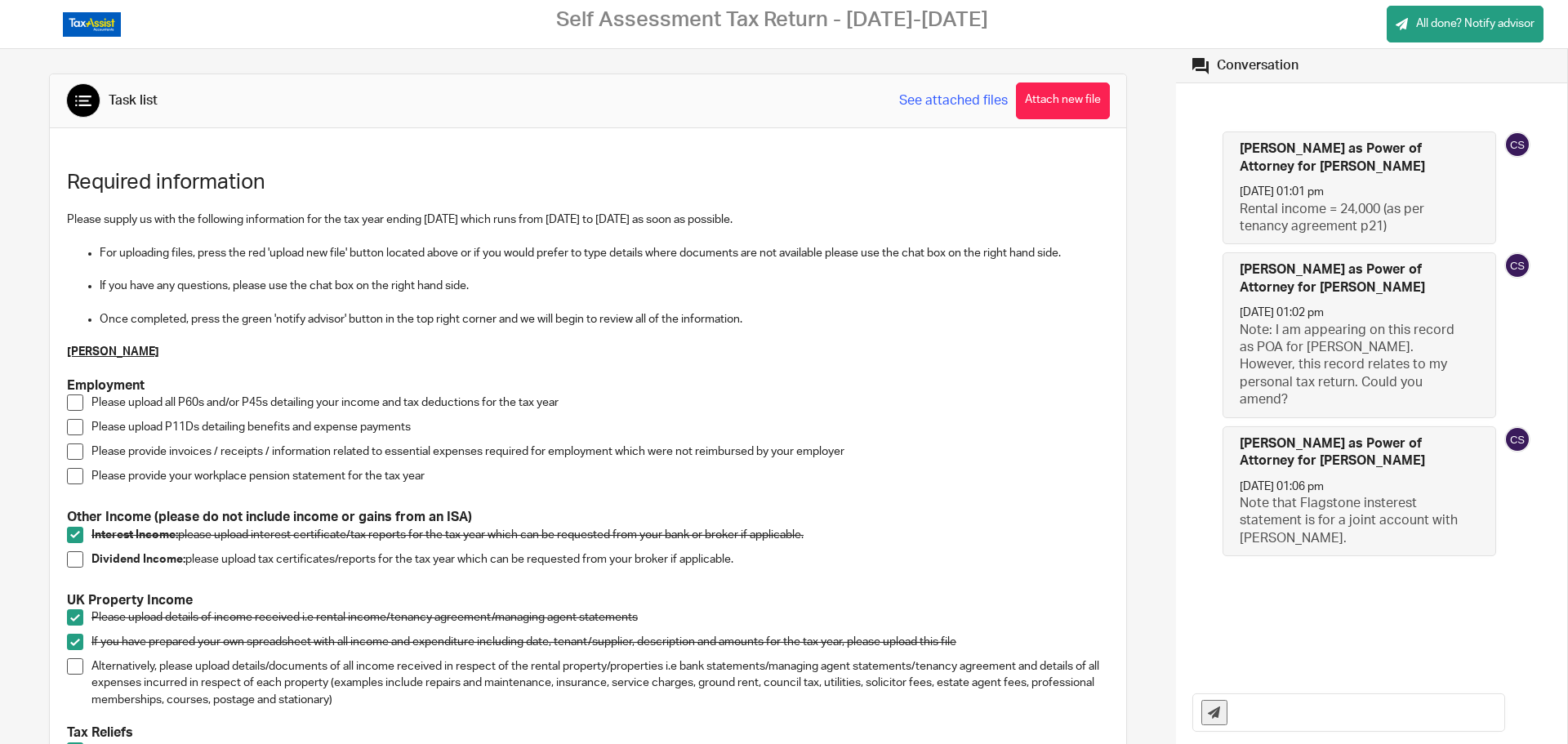
click at [1265, 706] on input "text" at bounding box center [1370, 712] width 269 height 37
type input "No P11D to submit."
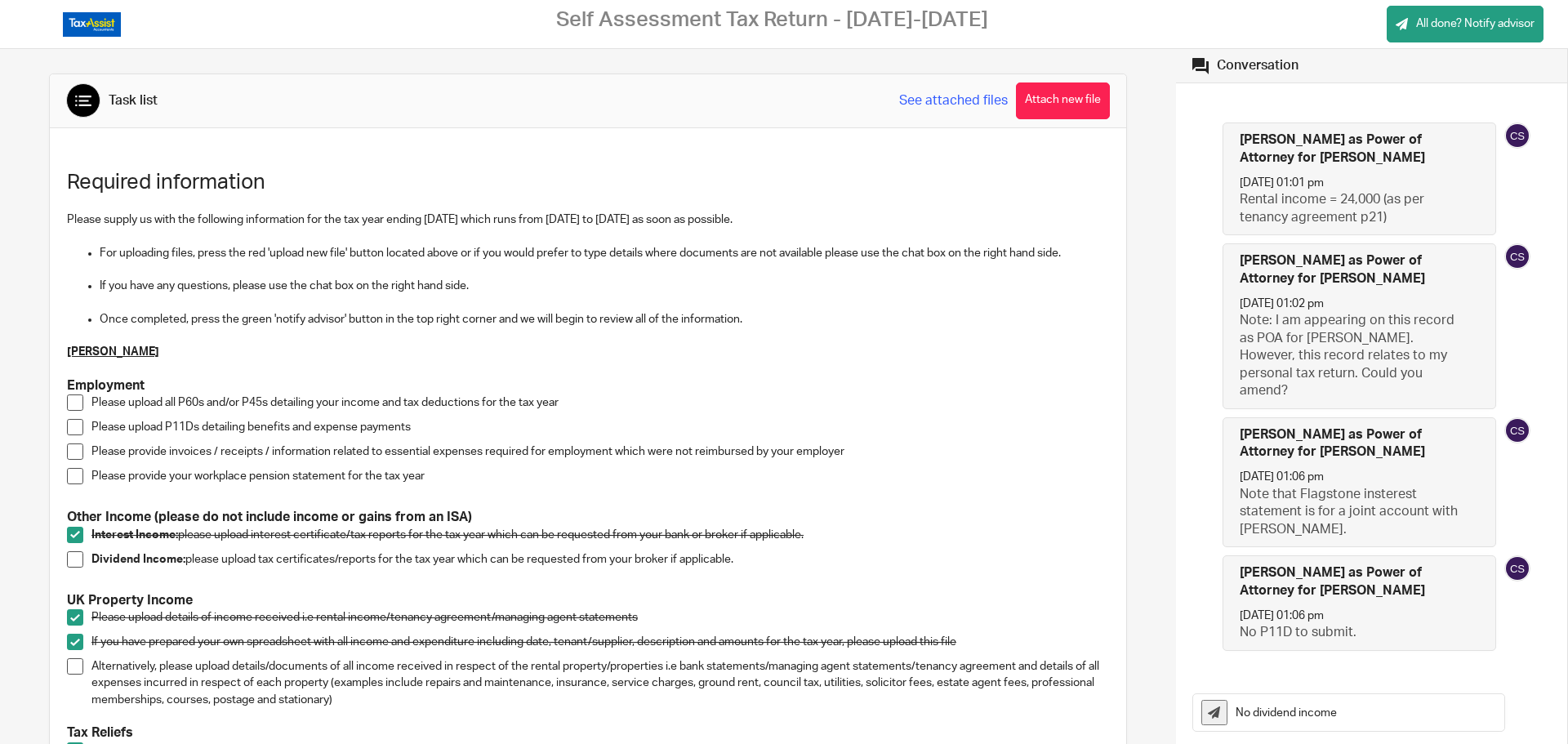
type input "No dividend income"
click at [1211, 714] on button at bounding box center [1214, 713] width 26 height 26
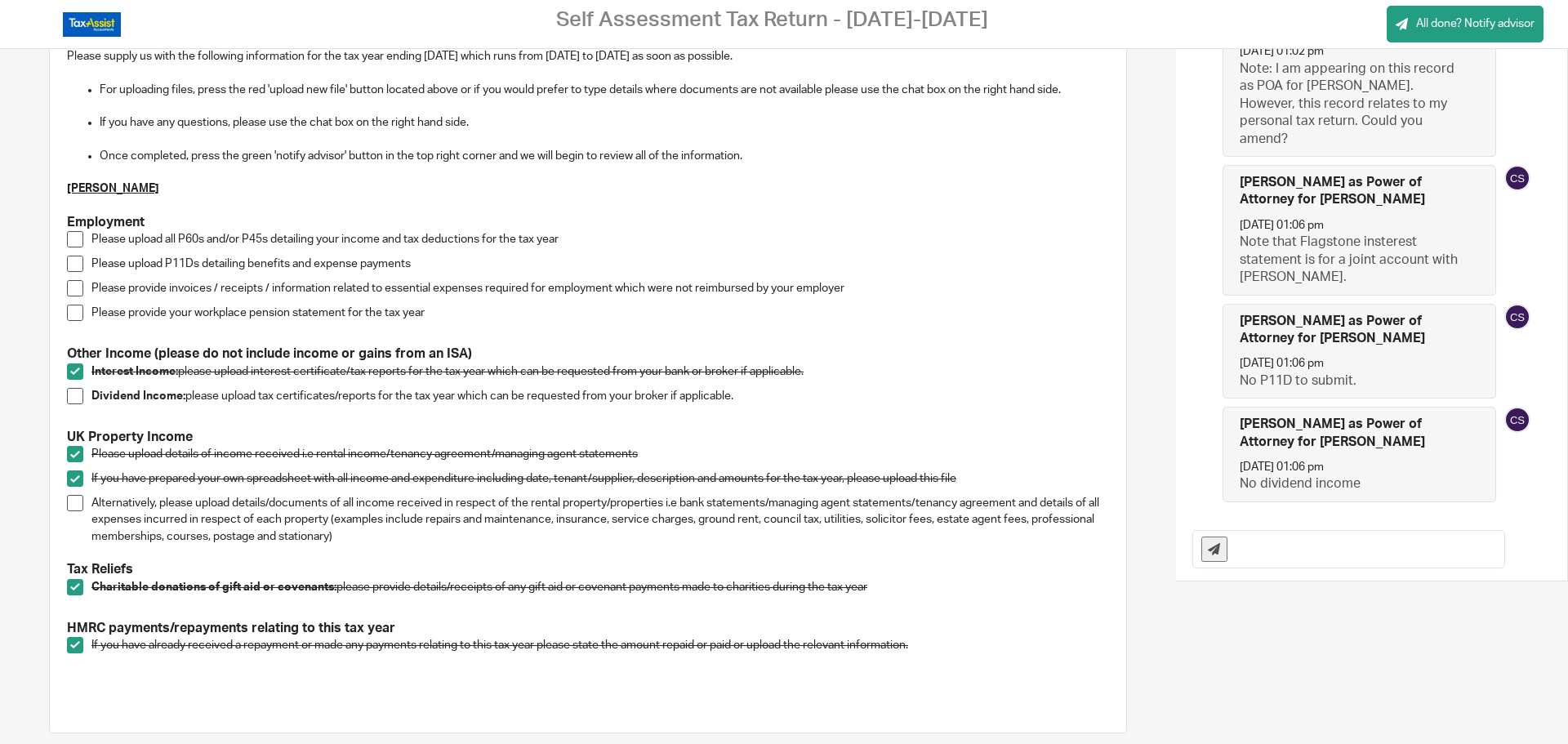
scroll to position [82, 0]
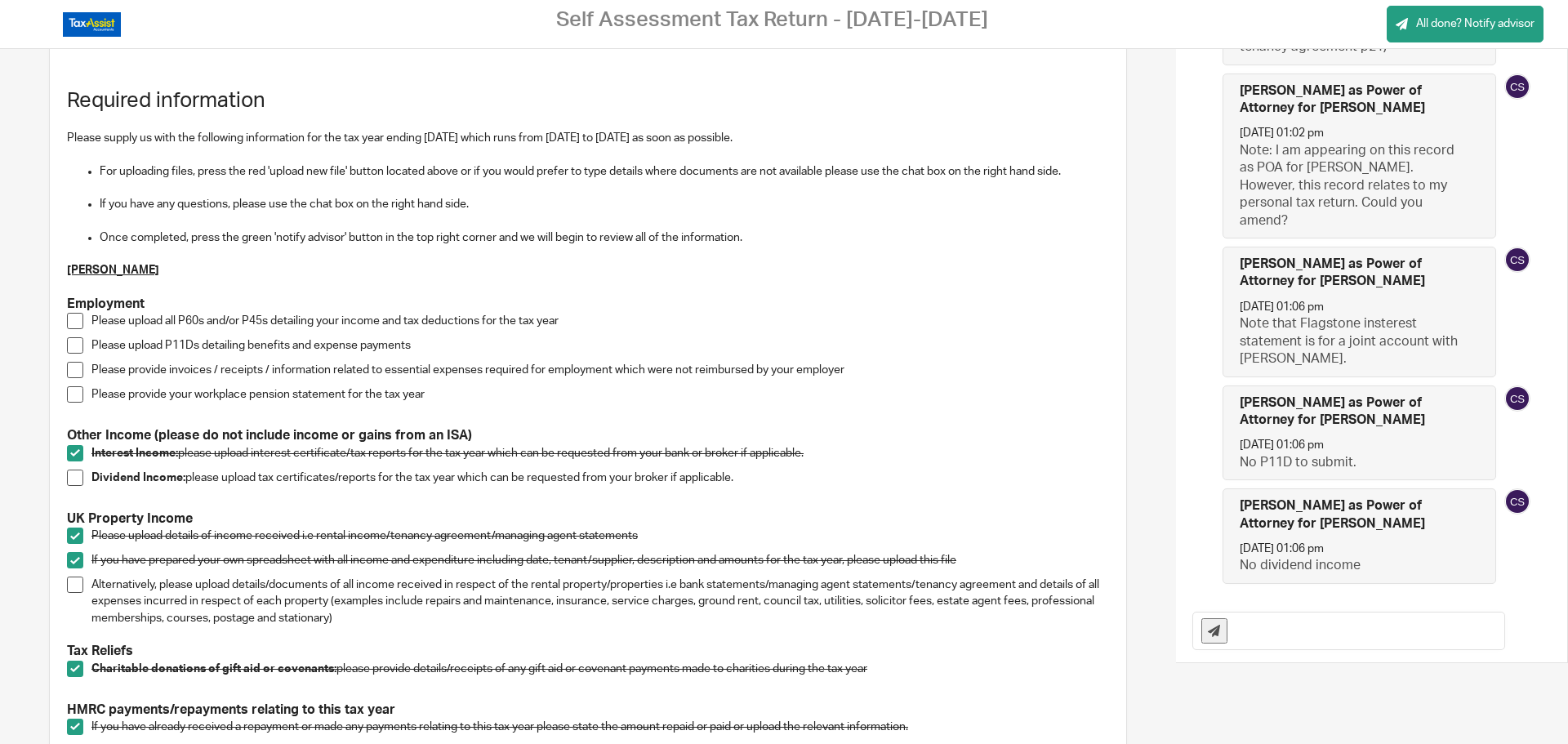
click at [1267, 635] on input "text" at bounding box center [1370, 630] width 269 height 37
click at [1328, 626] on input "Re work from home, I am employed by Oxford University" at bounding box center [1370, 630] width 269 height 37
click at [1419, 632] on input "Re work from home, I was employed by Oxford University" at bounding box center [1370, 630] width 269 height 37
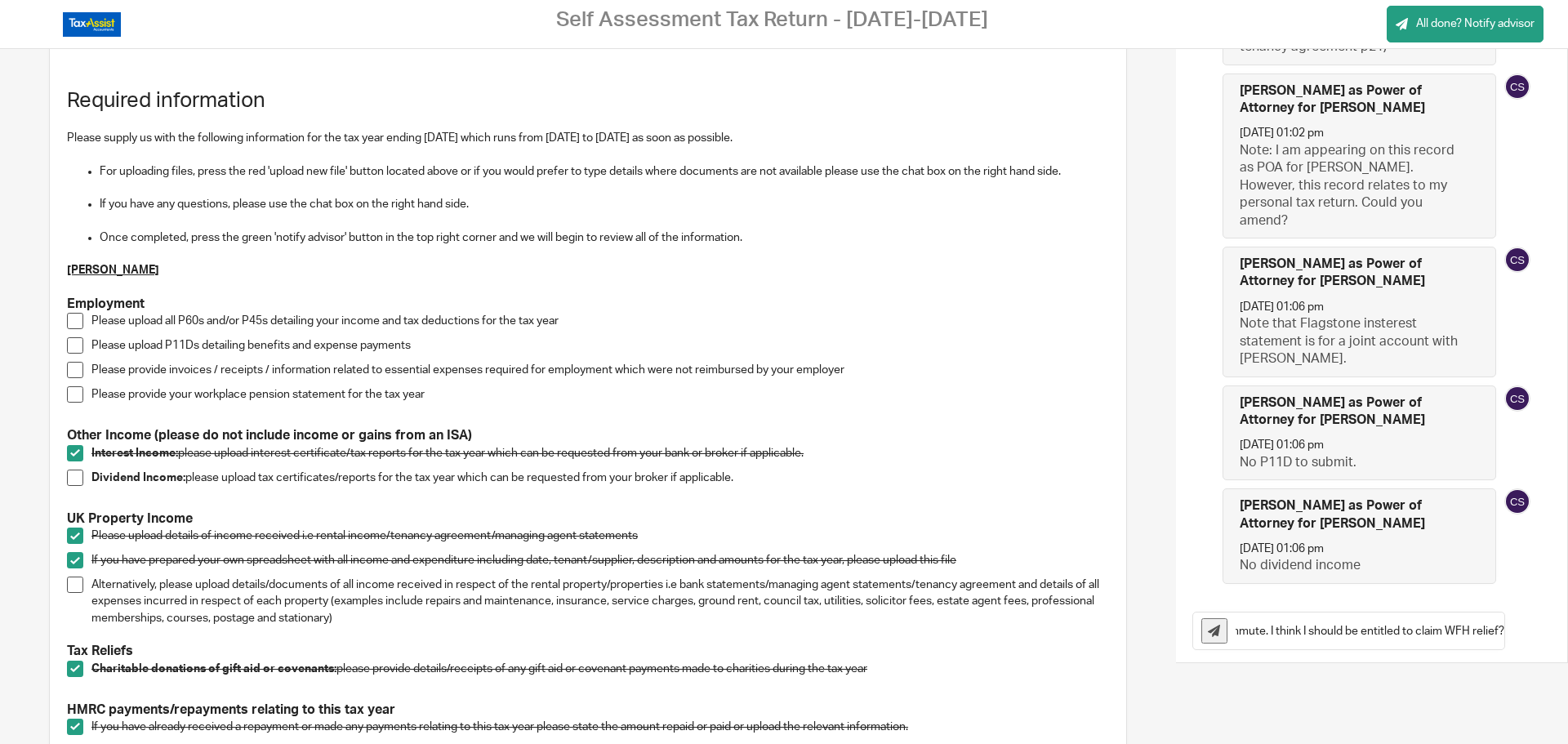
scroll to position [0, 543]
type input "Re work from home, I was employed by Oxford University on a working from home b…"
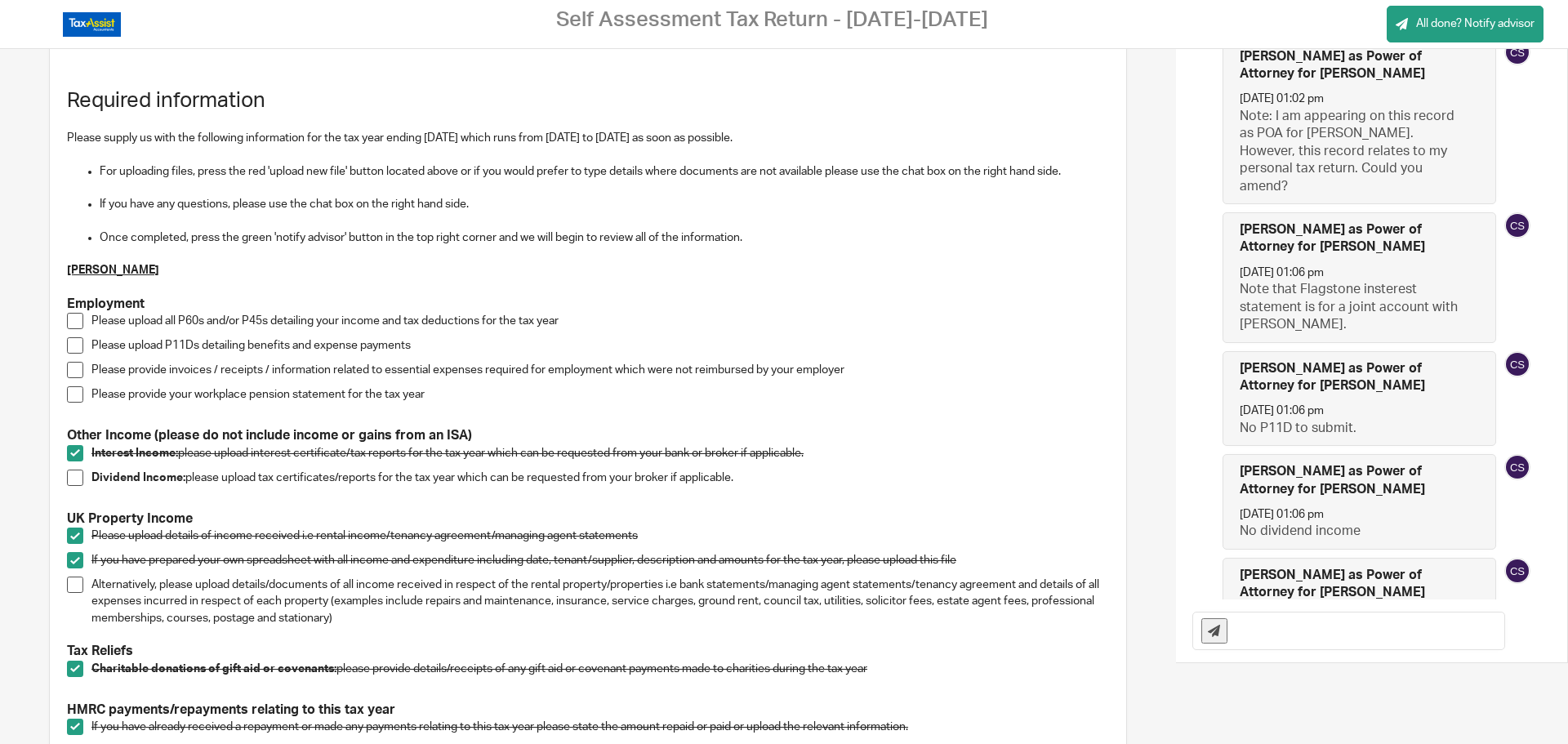
scroll to position [0, 0]
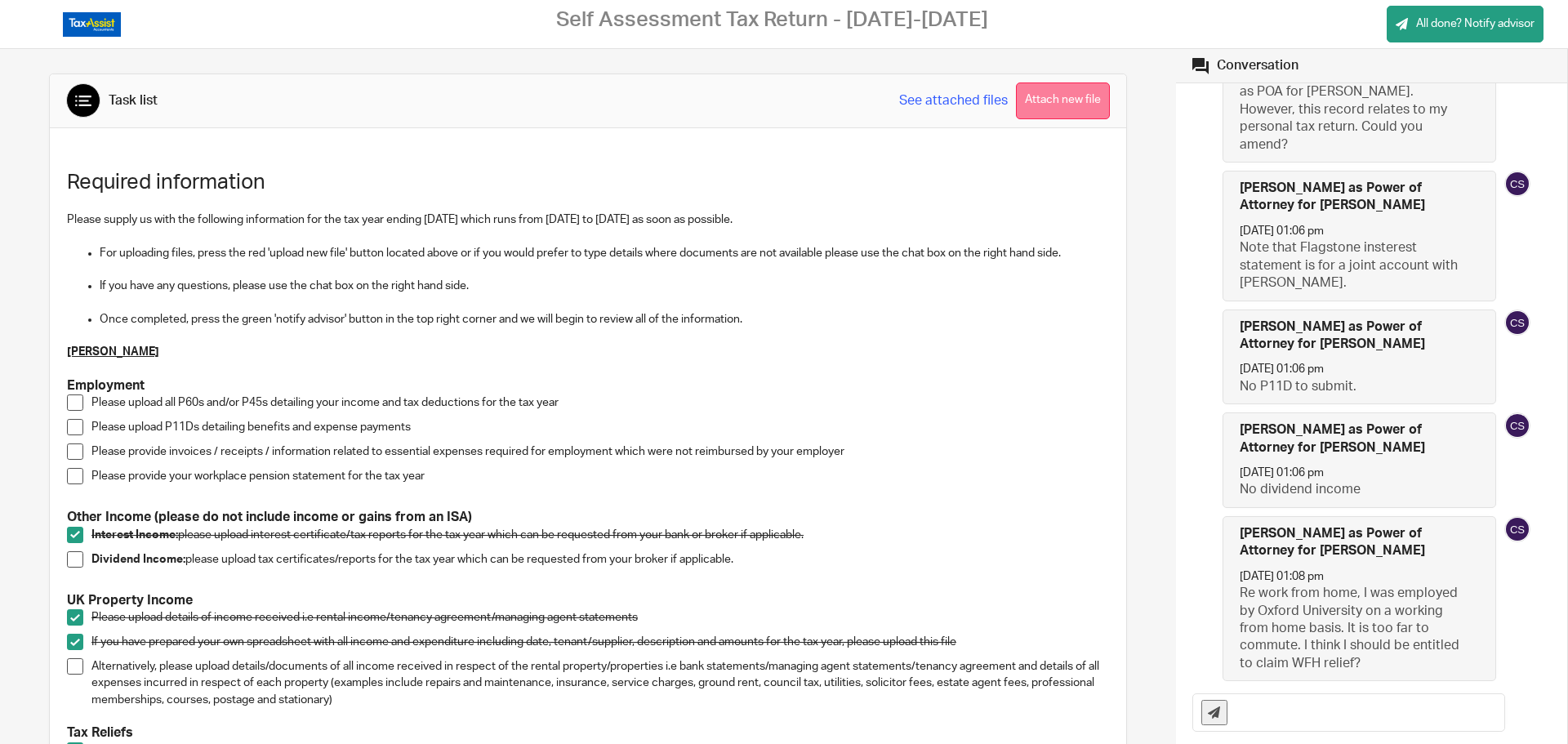
click at [1070, 101] on button "Attach new file" at bounding box center [1063, 101] width 94 height 37
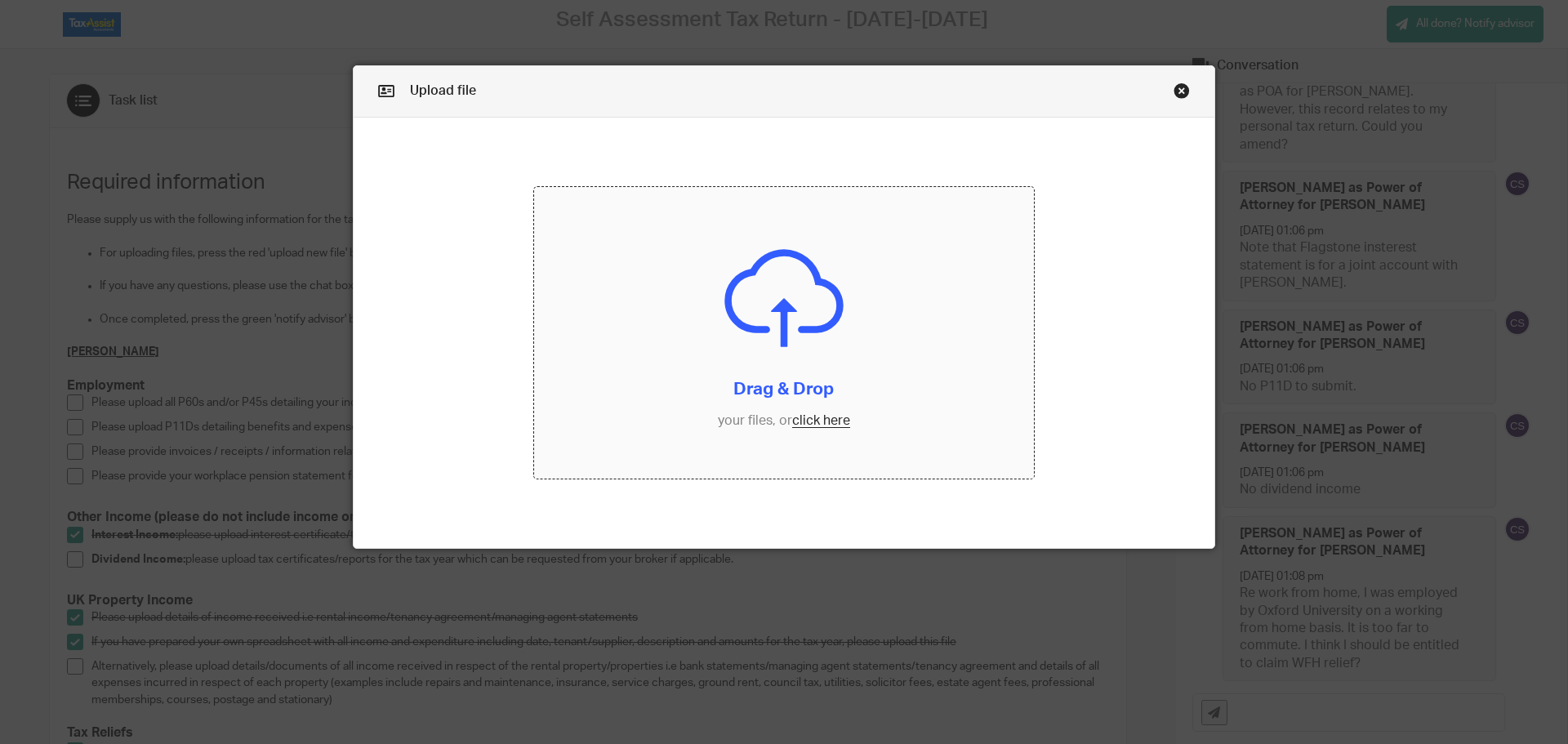
click at [825, 421] on input "file" at bounding box center [784, 333] width 500 height 292
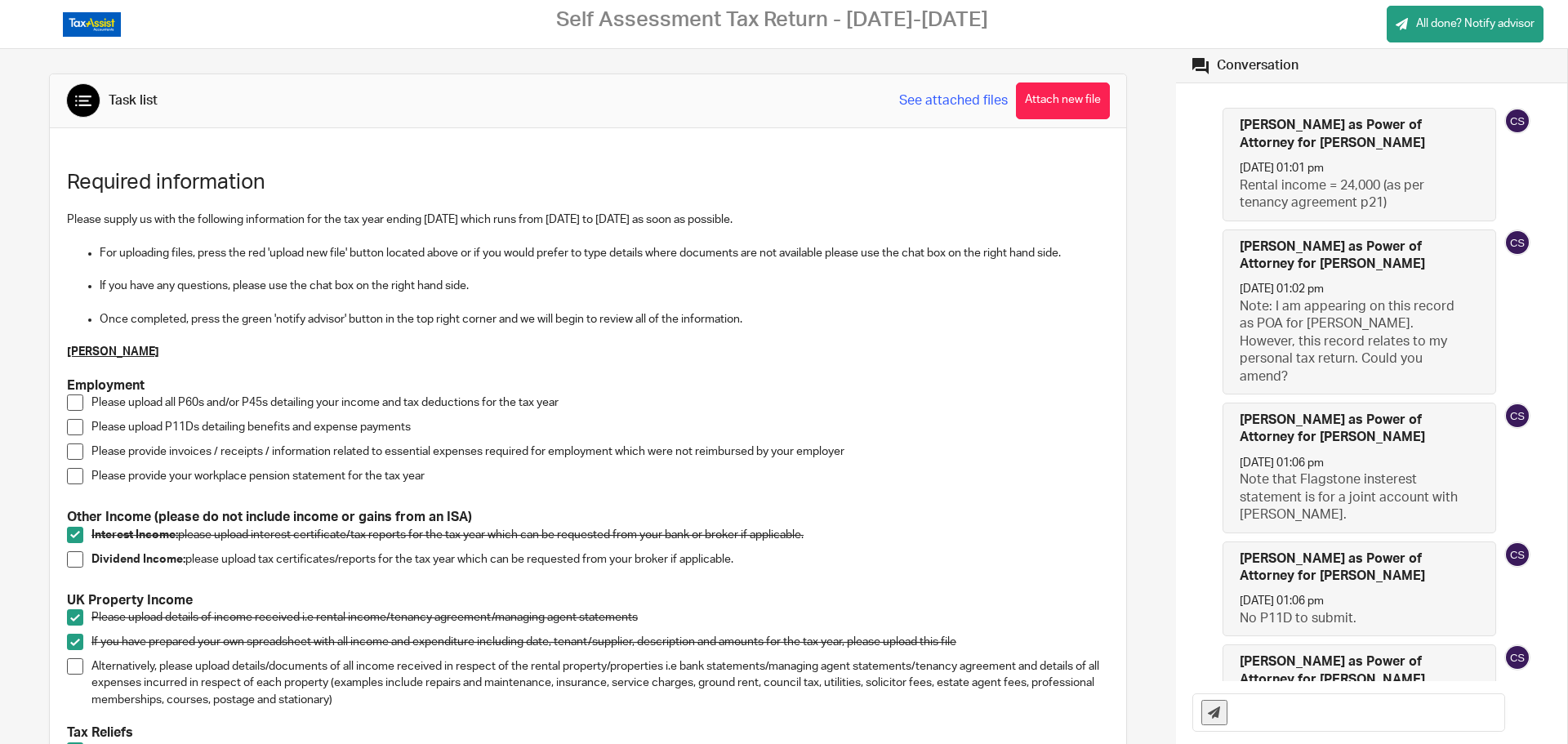
scroll to position [232, 0]
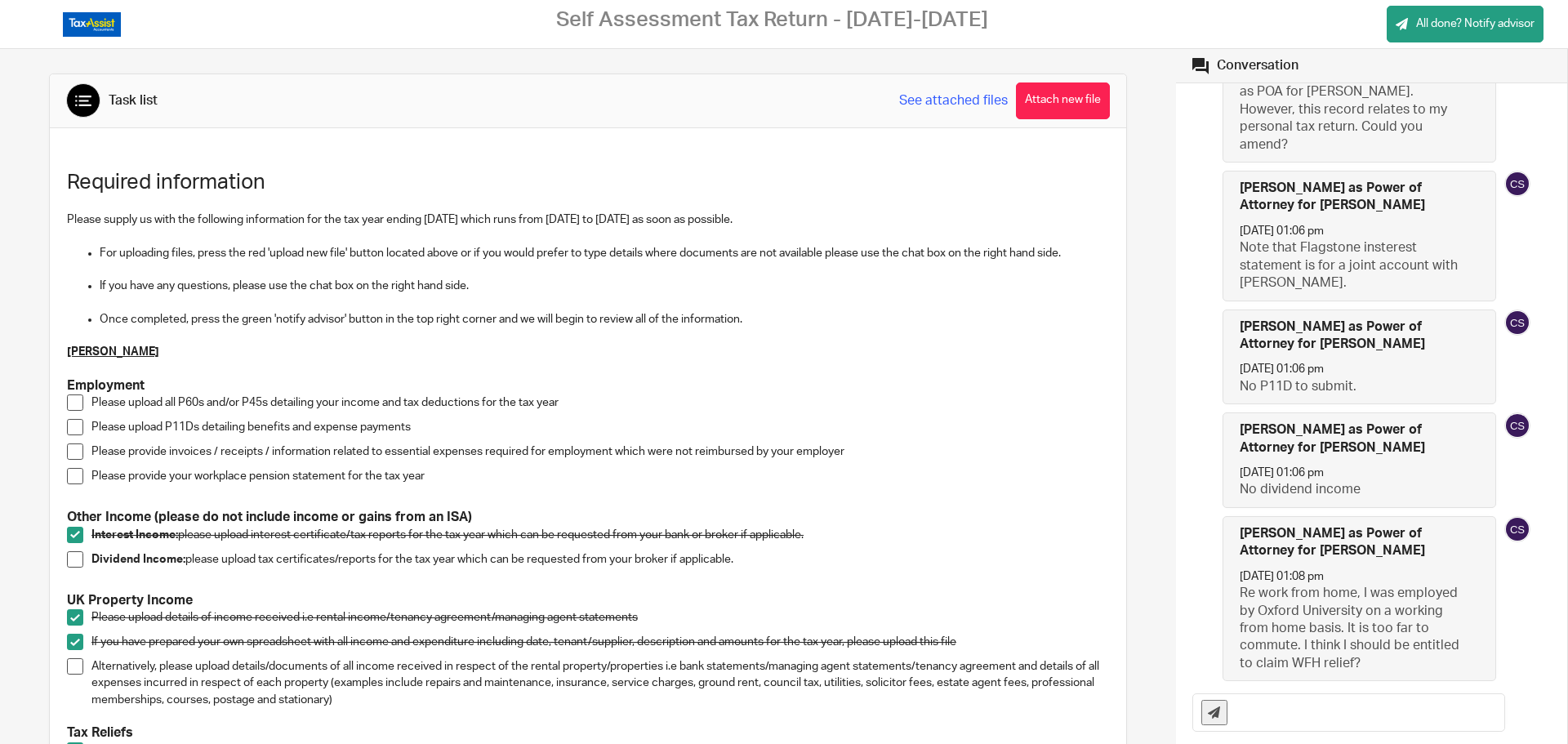
click at [74, 477] on span at bounding box center [74, 476] width 16 height 16
click at [1062, 103] on button "Attach new file" at bounding box center [1063, 101] width 94 height 37
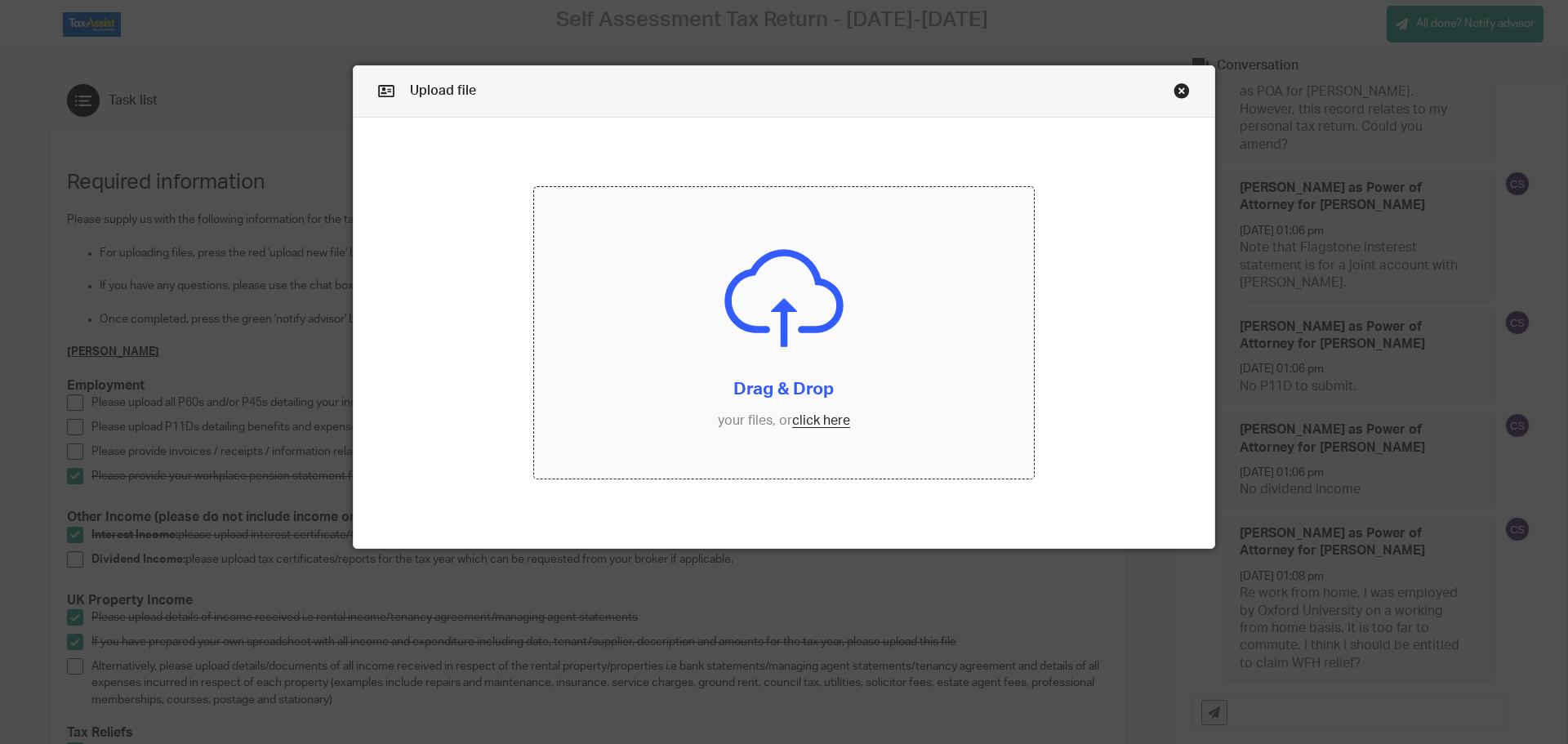
click at [809, 425] on input "file" at bounding box center [784, 333] width 500 height 292
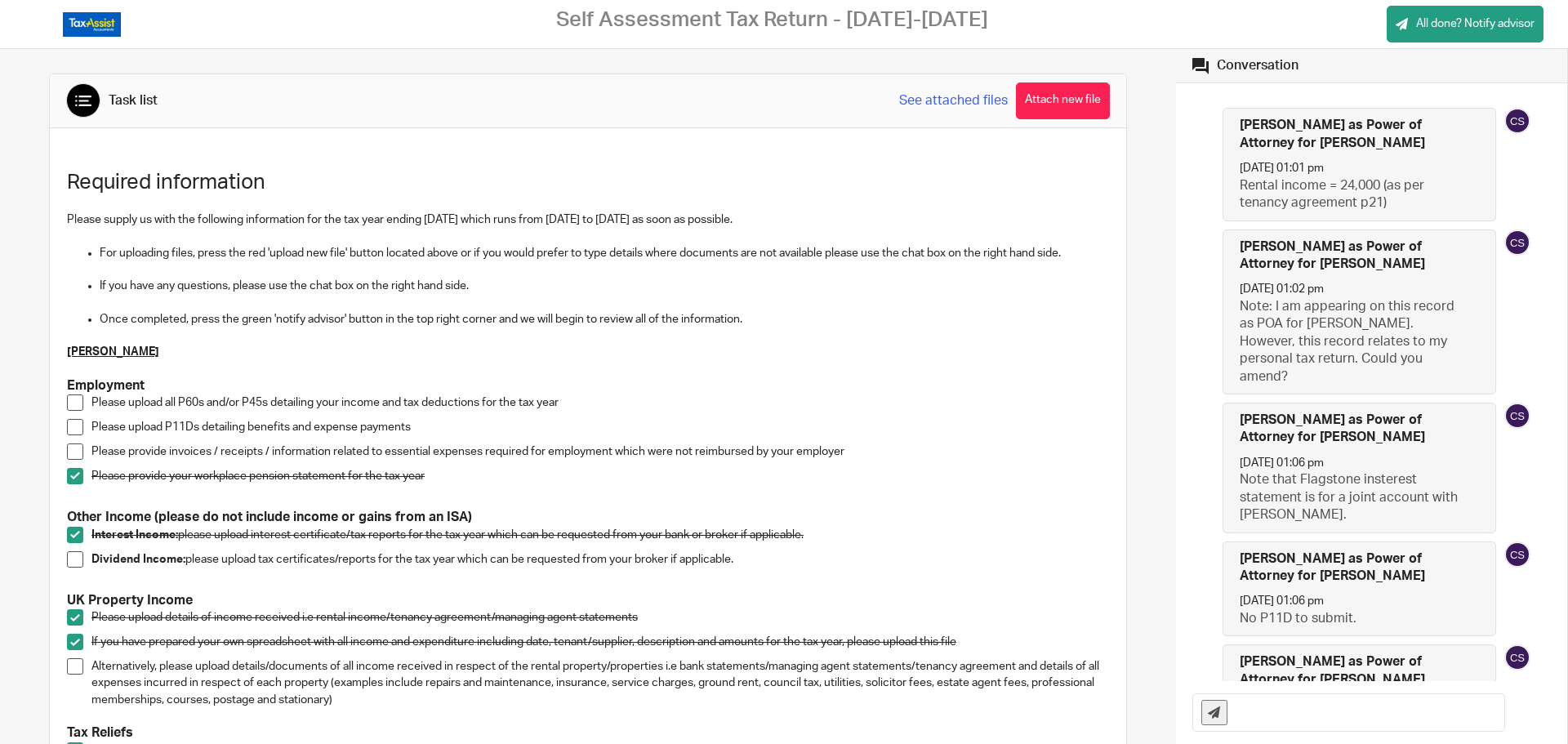
scroll to position [232, 0]
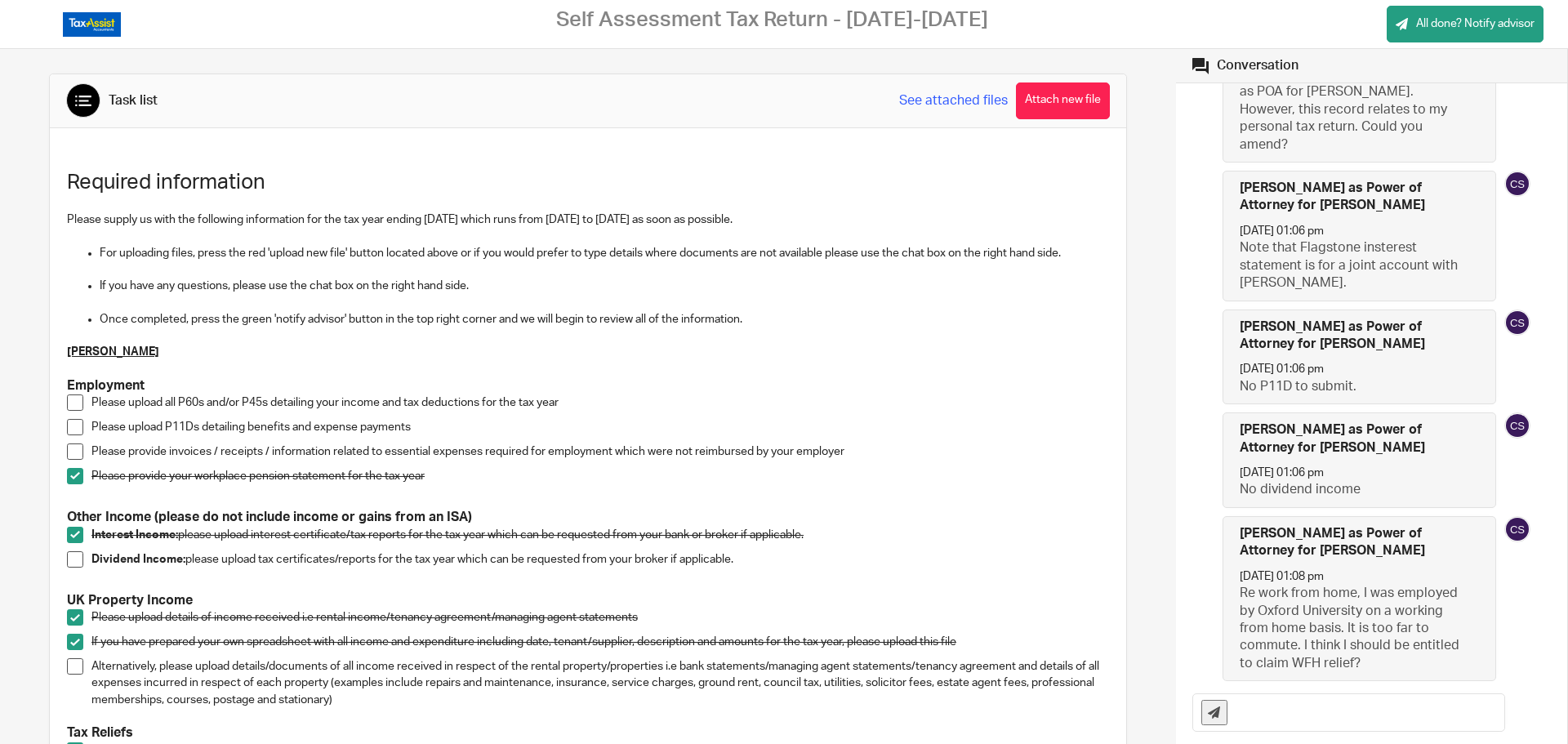
click at [71, 401] on span at bounding box center [74, 402] width 16 height 16
click at [78, 426] on span at bounding box center [74, 427] width 16 height 16
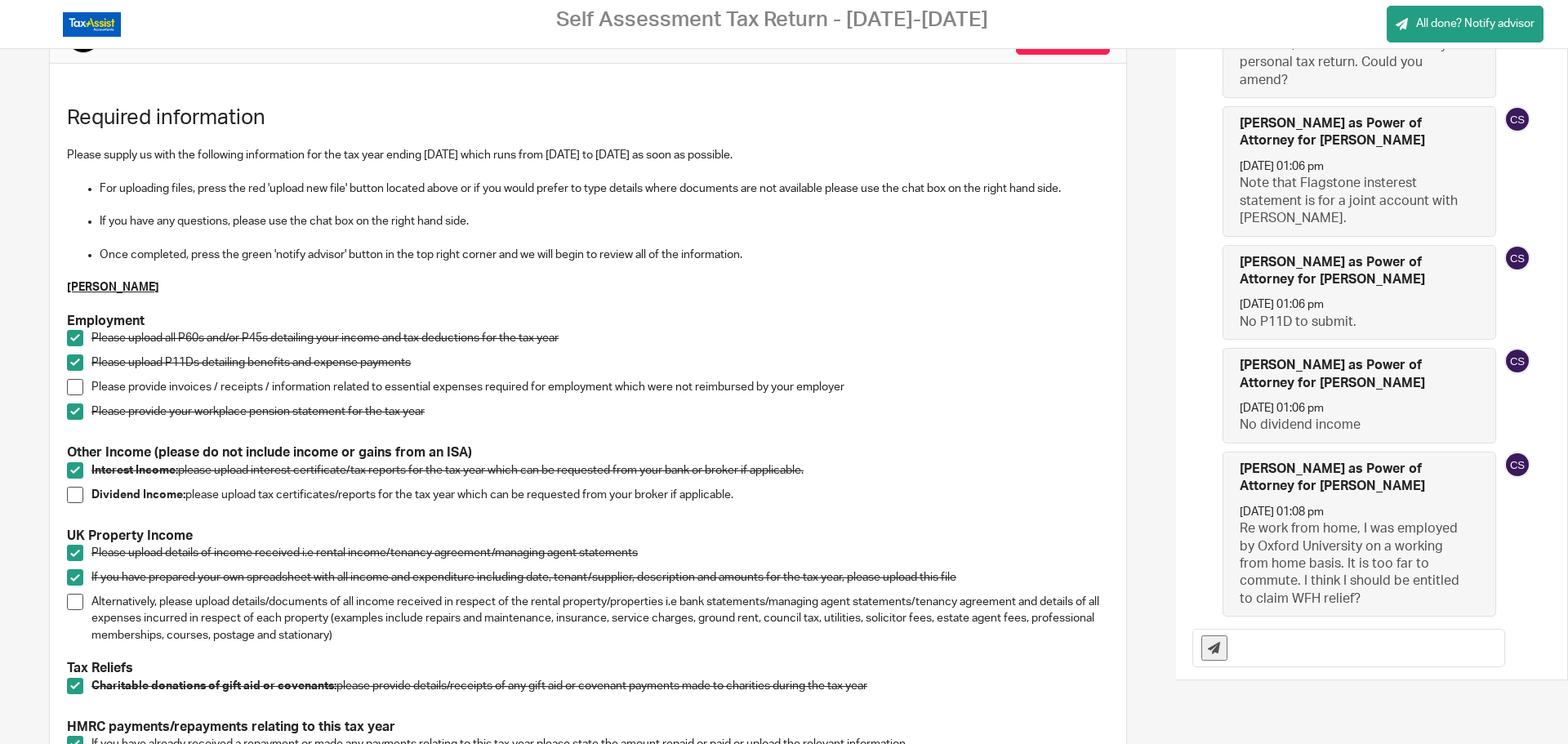
scroll to position [0, 0]
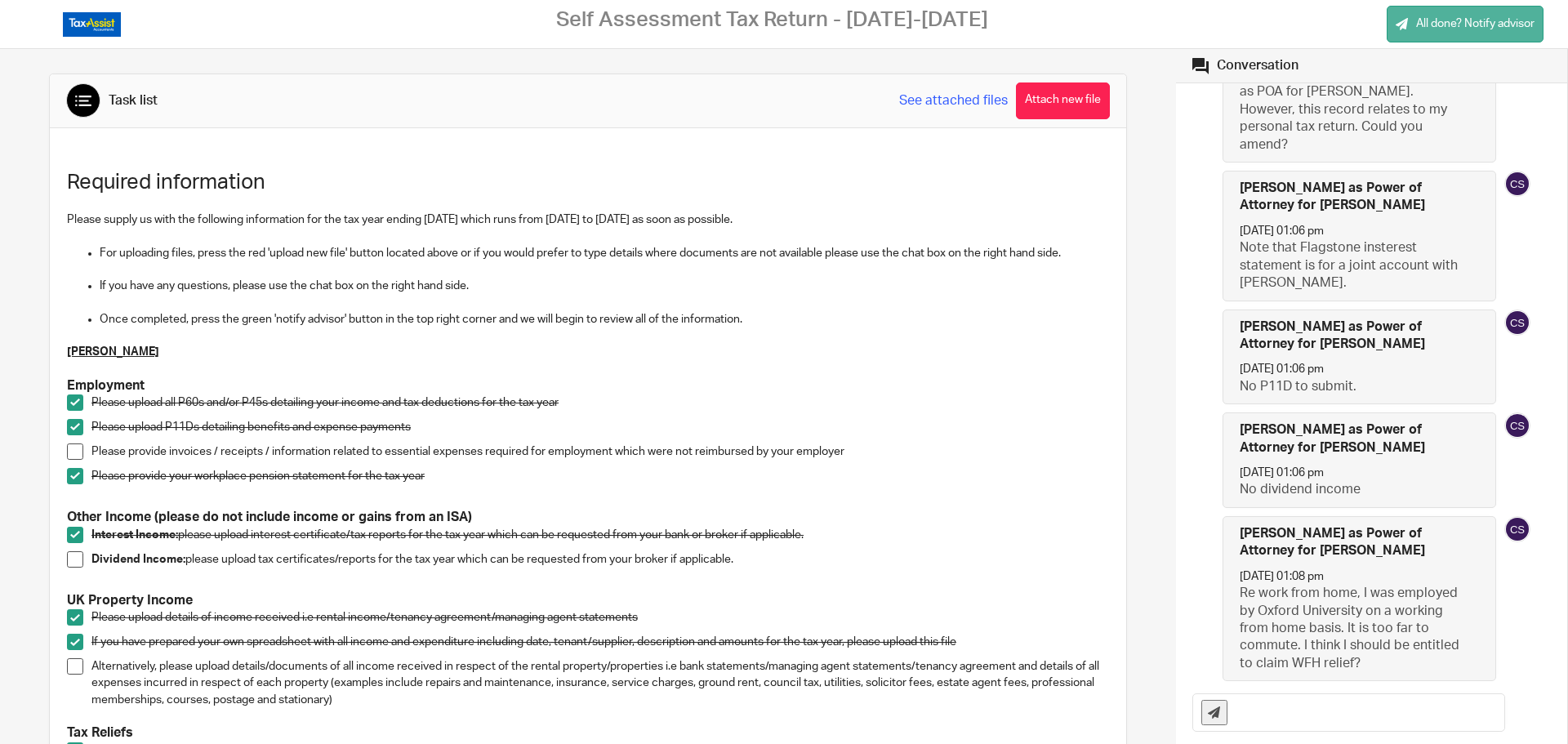
click at [1453, 24] on span "All done? Notify advisor" at bounding box center [1475, 23] width 119 height 16
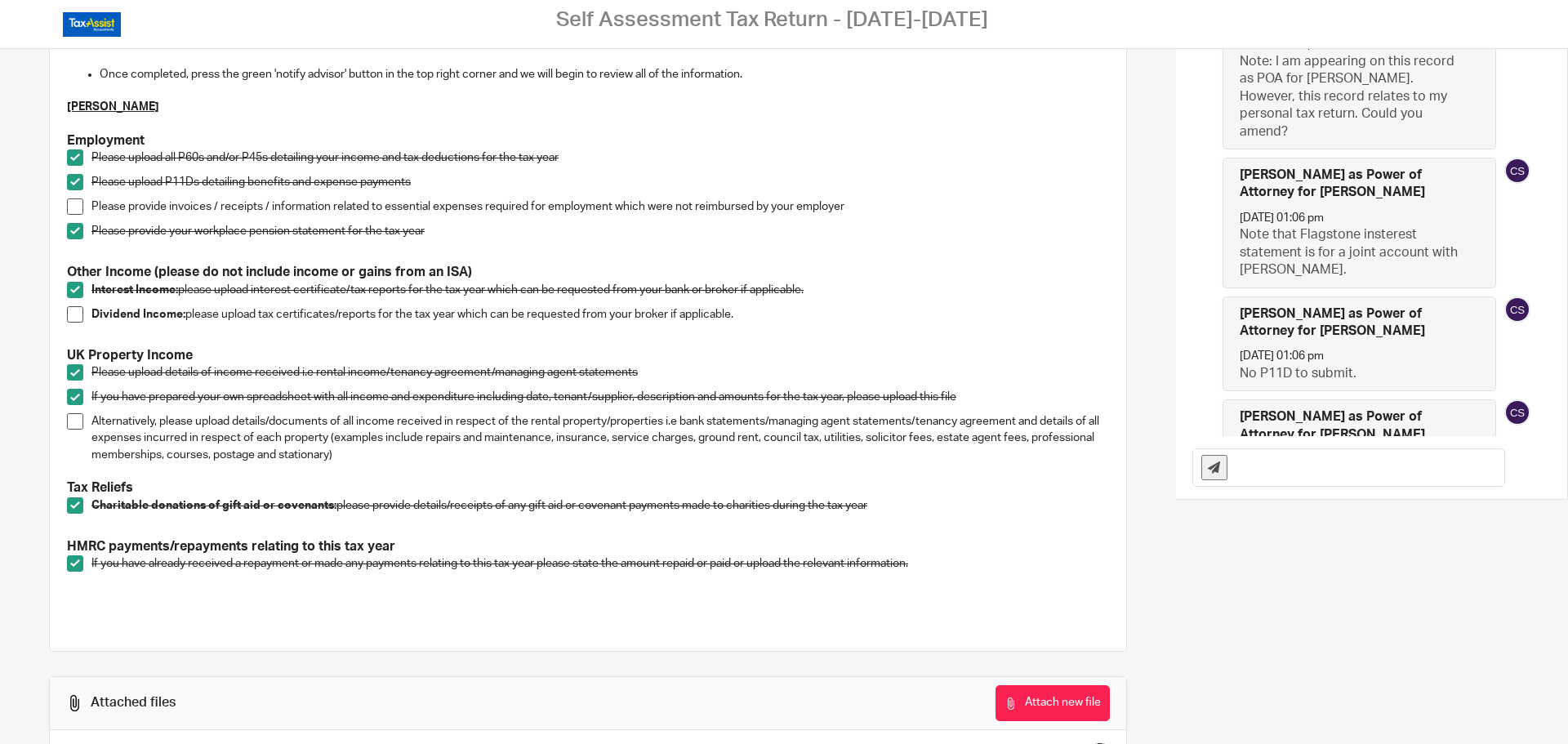
scroll to position [327, 0]
